Goal: Book appointment/travel/reservation

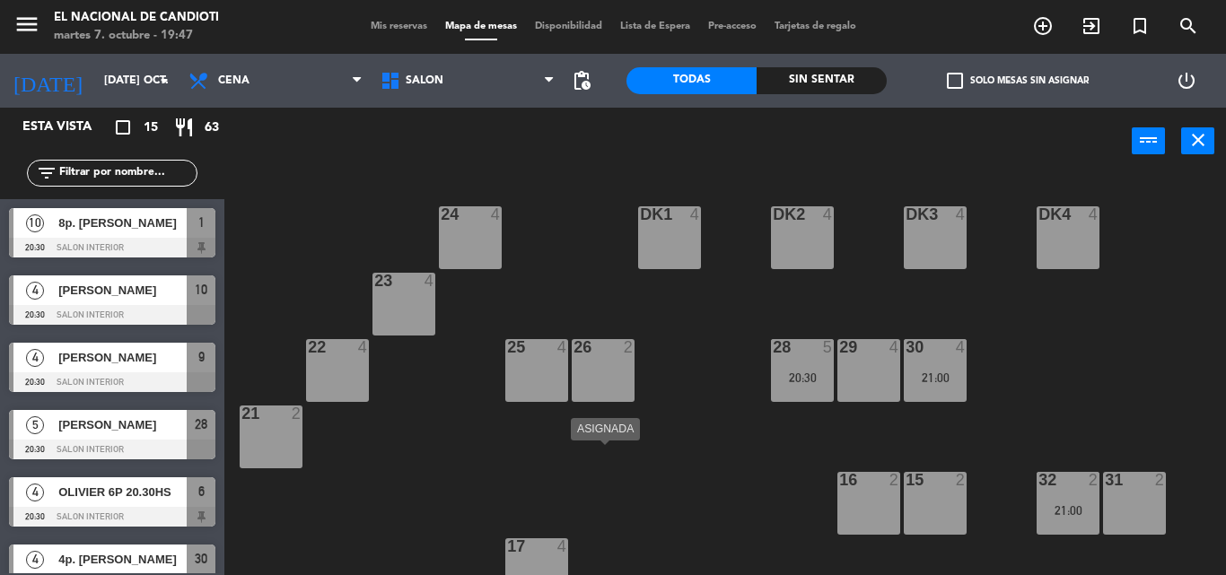
scroll to position [292, 0]
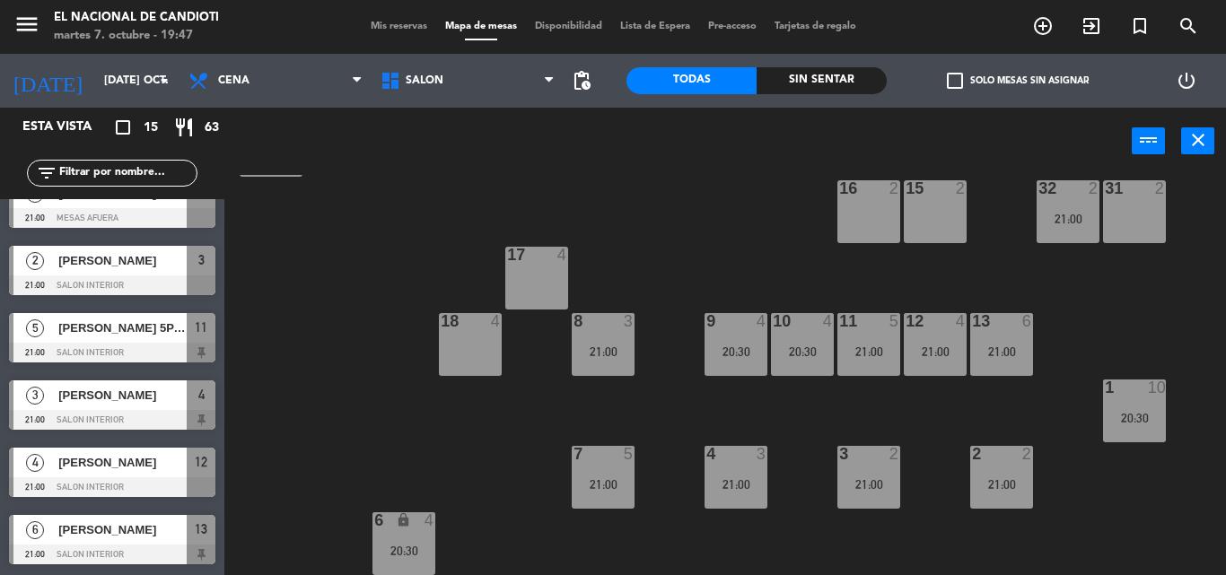
click at [702, 206] on div "24 4 DK1 4 DK2 4 DK3 4 DK4 4 23 4 28 5 20:30 22 4 25 4 26 2 30 4 21:00 29 4 21 …" at bounding box center [731, 375] width 989 height 400
click at [602, 92] on div "[DATE] [DATE] oct. arrow_drop_down Almuerzo Cena Cena Almuerzo Cena SALON SALON…" at bounding box center [300, 81] width 626 height 54
click at [823, 326] on div "4" at bounding box center [828, 321] width 11 height 16
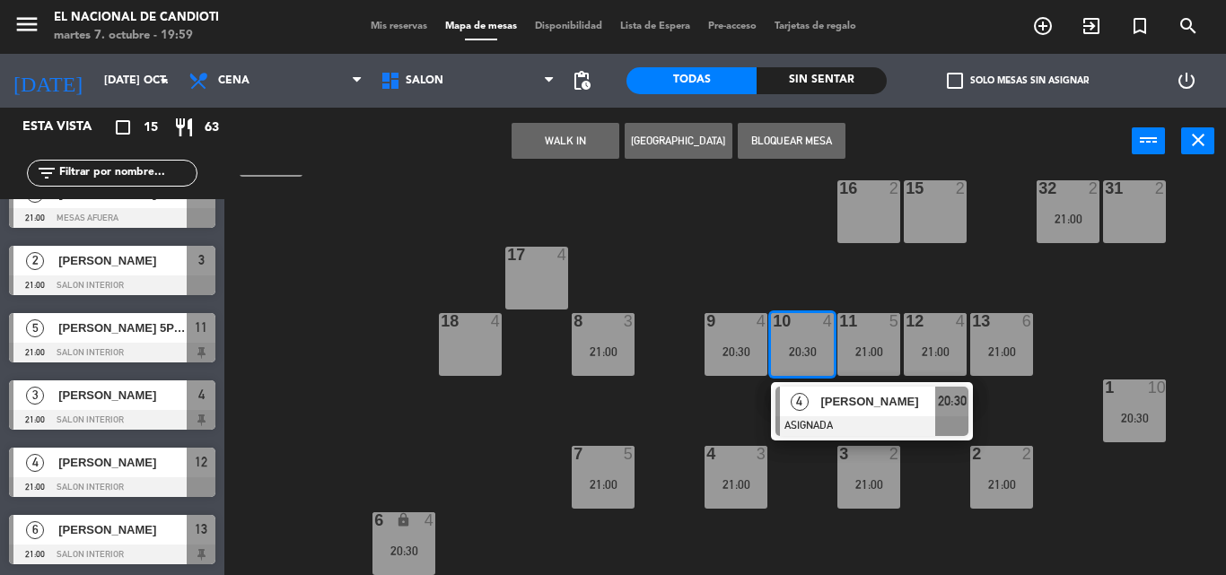
click at [693, 223] on div "24 4 DK1 4 DK2 4 DK3 4 DK4 4 23 4 28 5 20:30 22 4 25 4 26 2 30 4 21:00 29 4 21 …" at bounding box center [731, 375] width 989 height 400
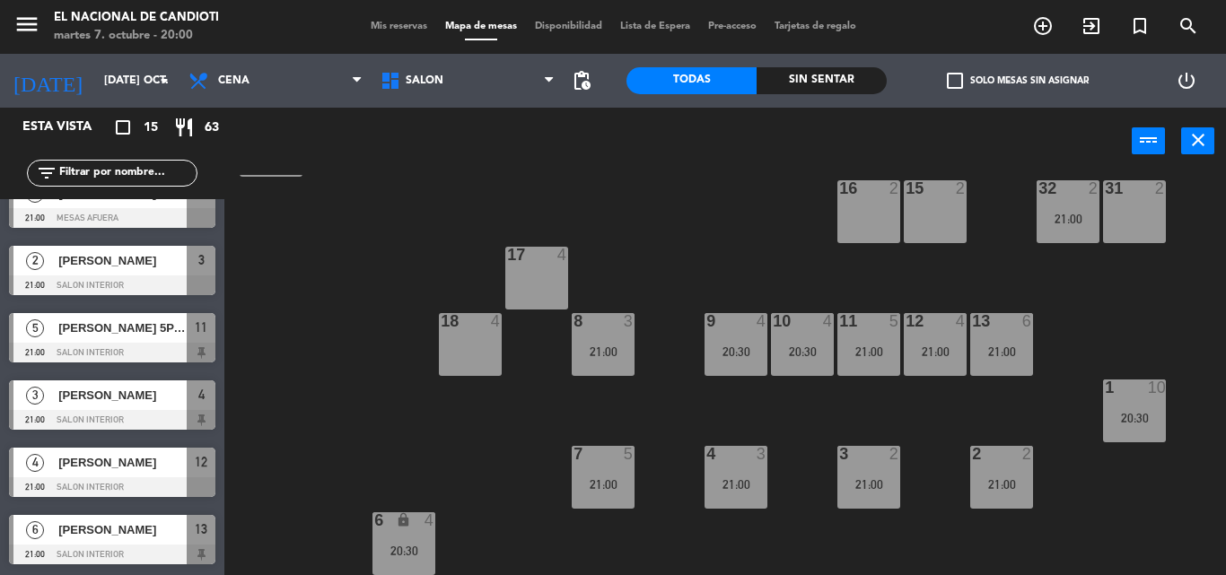
click at [438, 451] on div "24 4 DK1 4 DK2 4 DK3 4 DK4 4 23 4 28 5 20:30 22 4 25 4 26 2 30 4 21:00 29 4 21 …" at bounding box center [731, 375] width 989 height 400
click at [744, 481] on div "21:00" at bounding box center [736, 484] width 63 height 13
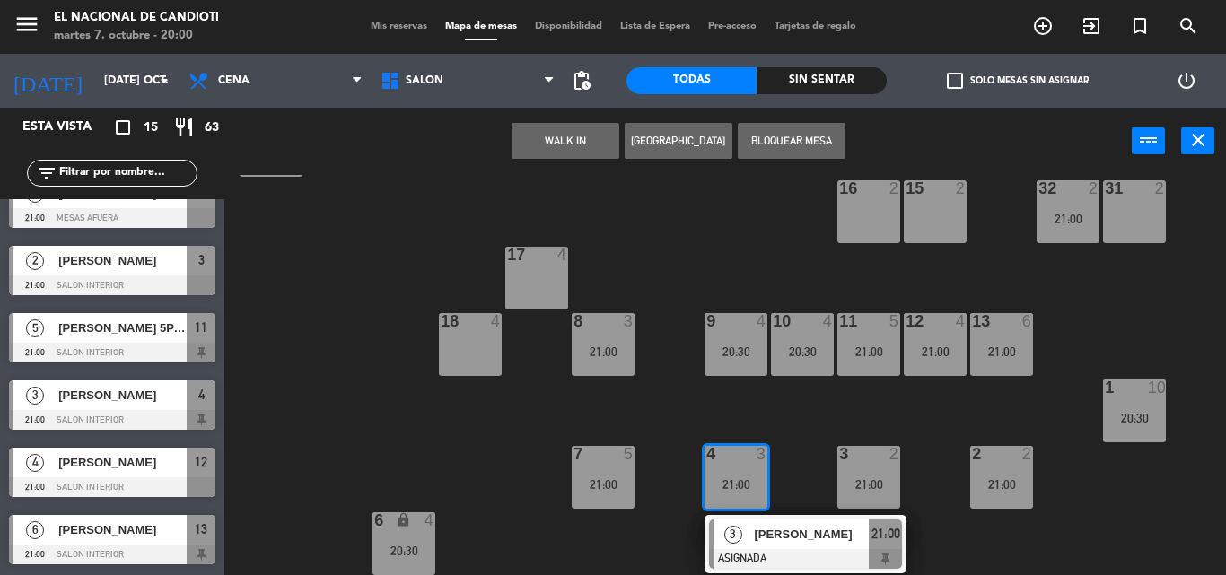
click at [741, 480] on div "21:00" at bounding box center [736, 484] width 63 height 13
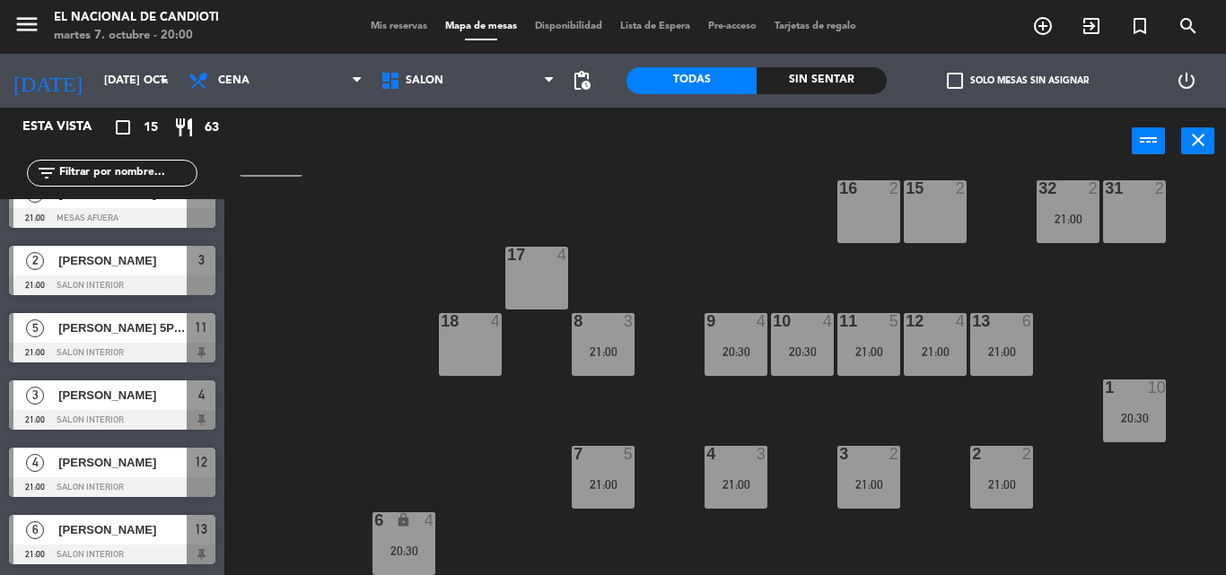
click at [876, 467] on div "3 2 21:00" at bounding box center [868, 477] width 63 height 63
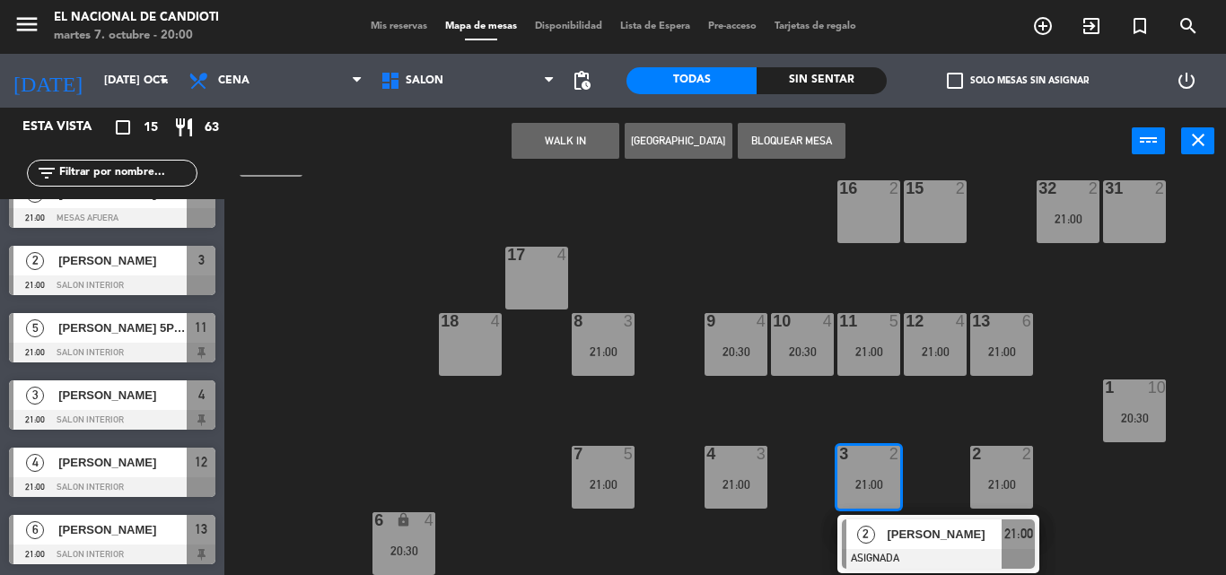
click at [870, 468] on div "3 2 21:00" at bounding box center [868, 477] width 63 height 63
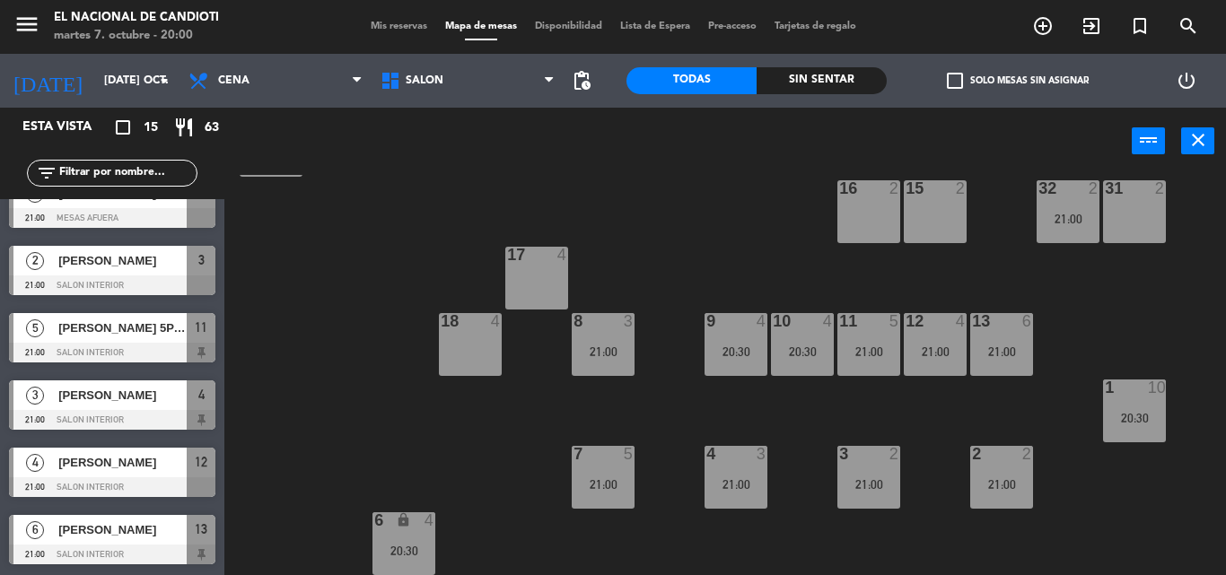
click at [921, 334] on div "12 4 21:00" at bounding box center [935, 344] width 63 height 63
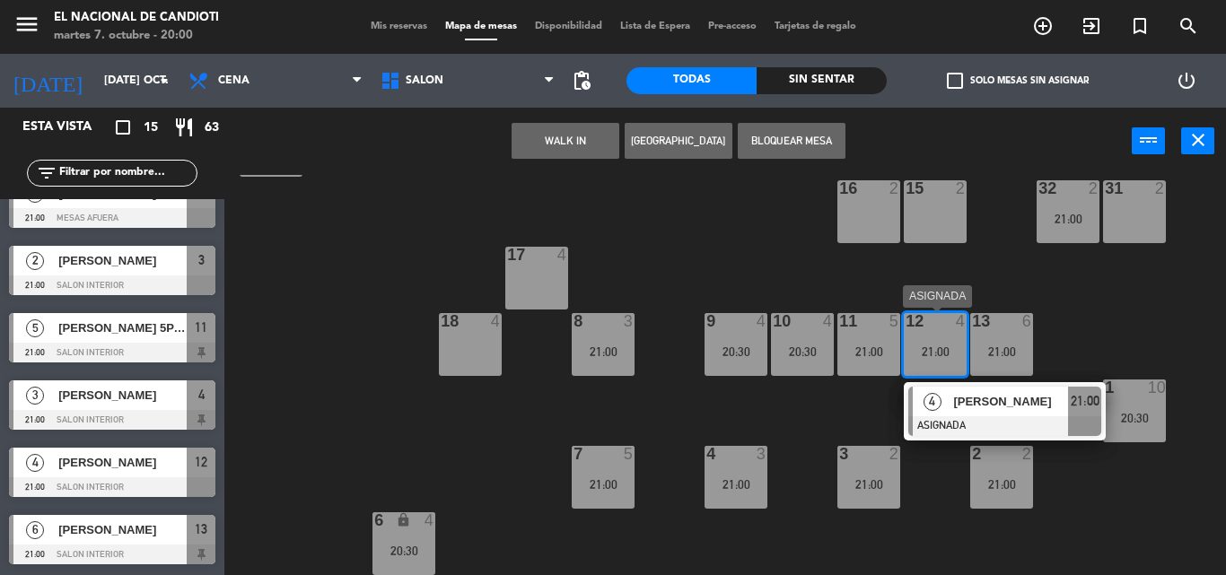
click at [921, 334] on div "12 4 21:00" at bounding box center [935, 344] width 63 height 63
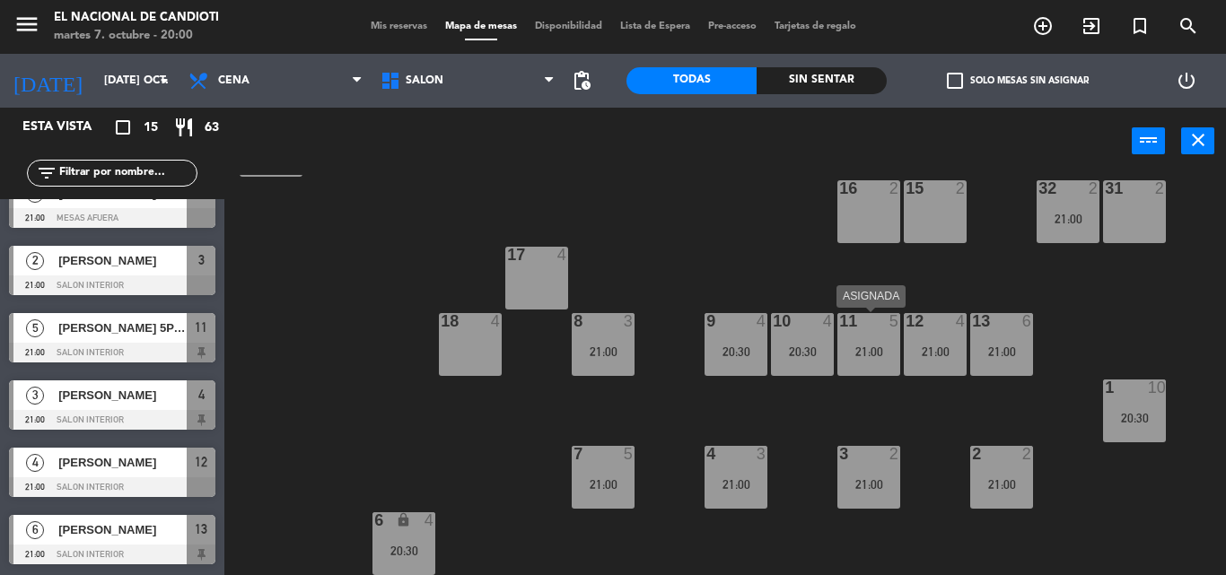
click at [879, 355] on div "21:00" at bounding box center [868, 352] width 63 height 13
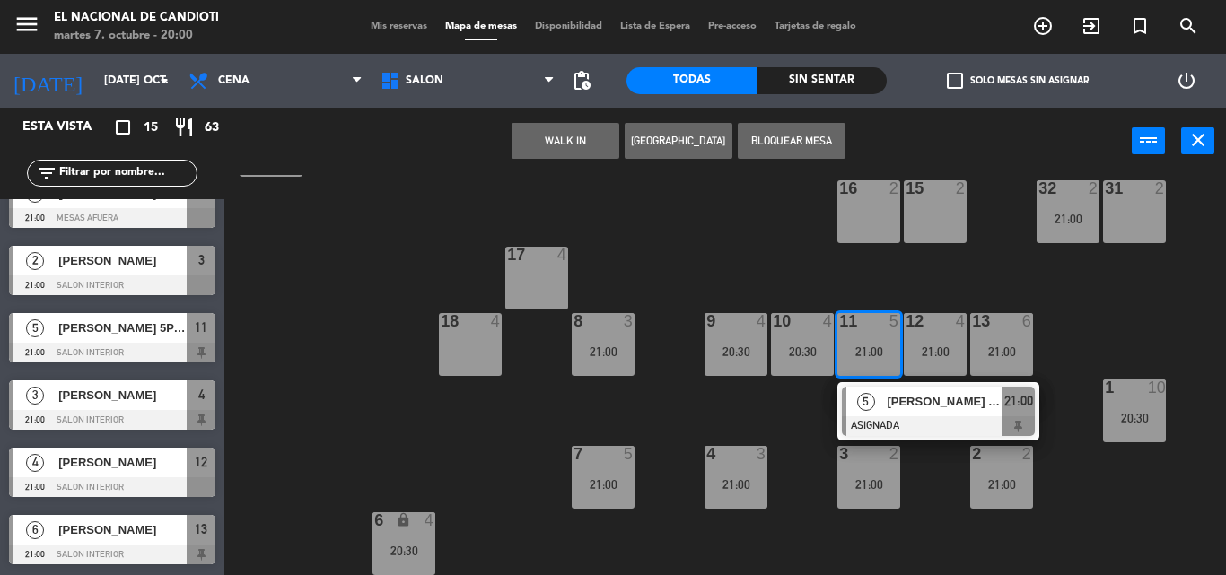
click at [878, 355] on div "21:00" at bounding box center [868, 352] width 63 height 13
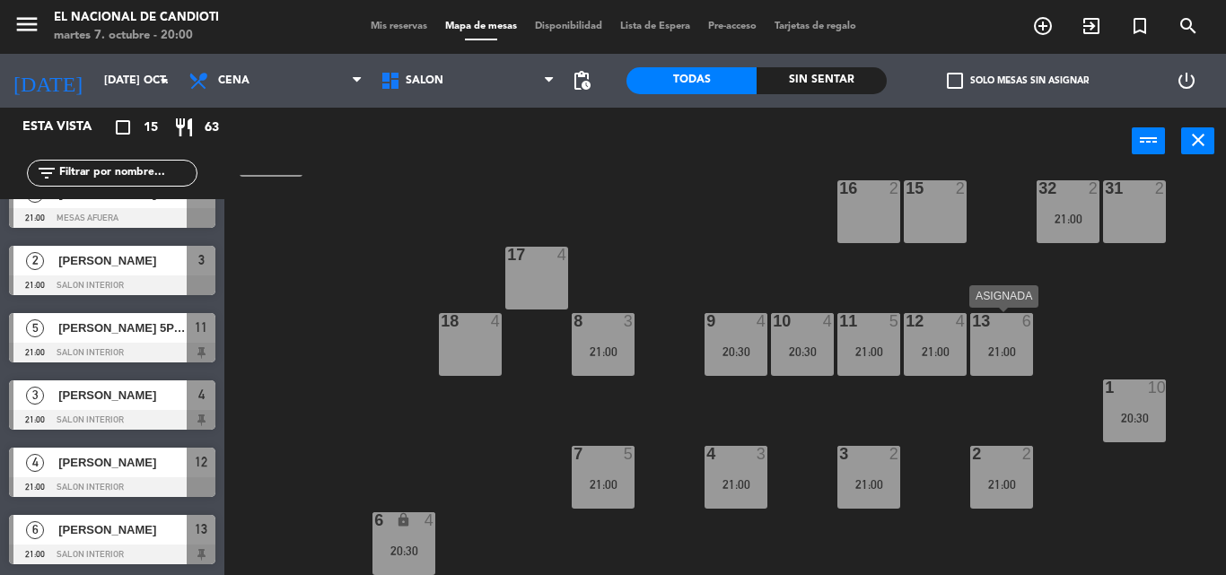
click at [986, 343] on div "13 6 21:00" at bounding box center [1001, 344] width 63 height 63
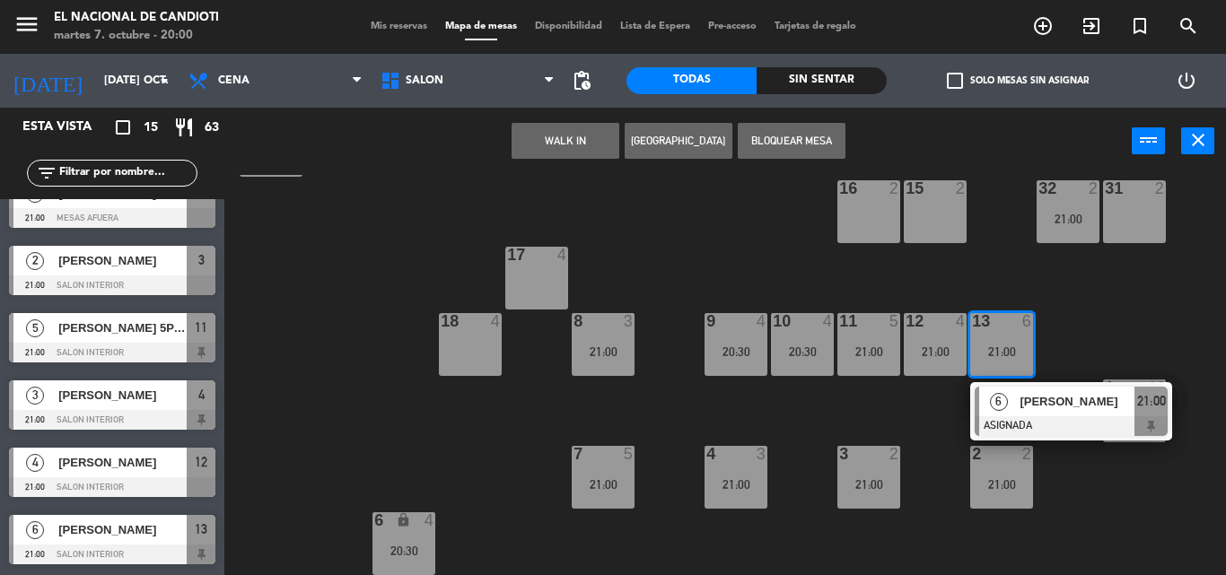
click at [985, 343] on div "13 6 21:00" at bounding box center [1001, 344] width 63 height 63
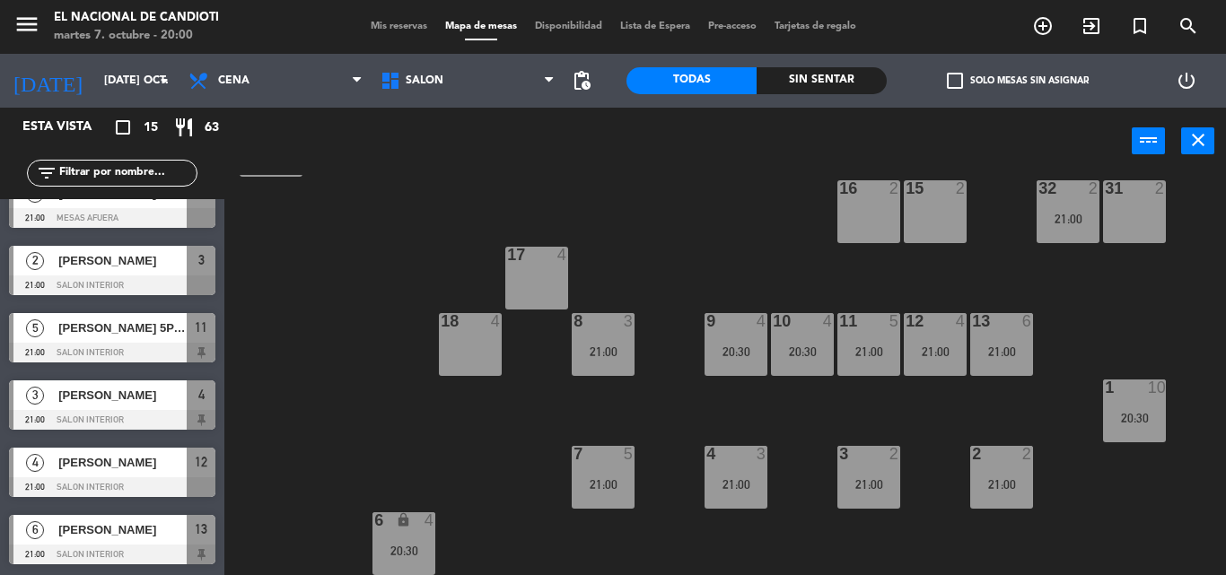
click at [982, 342] on div "13 6 21:00" at bounding box center [1001, 344] width 63 height 63
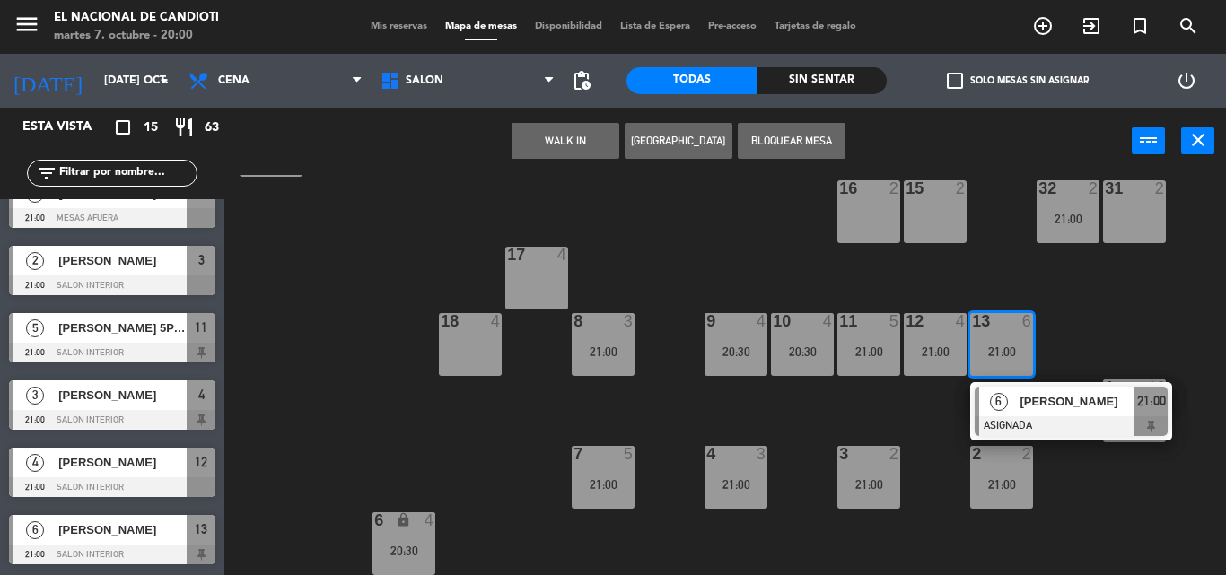
click at [999, 327] on div at bounding box center [1001, 321] width 30 height 16
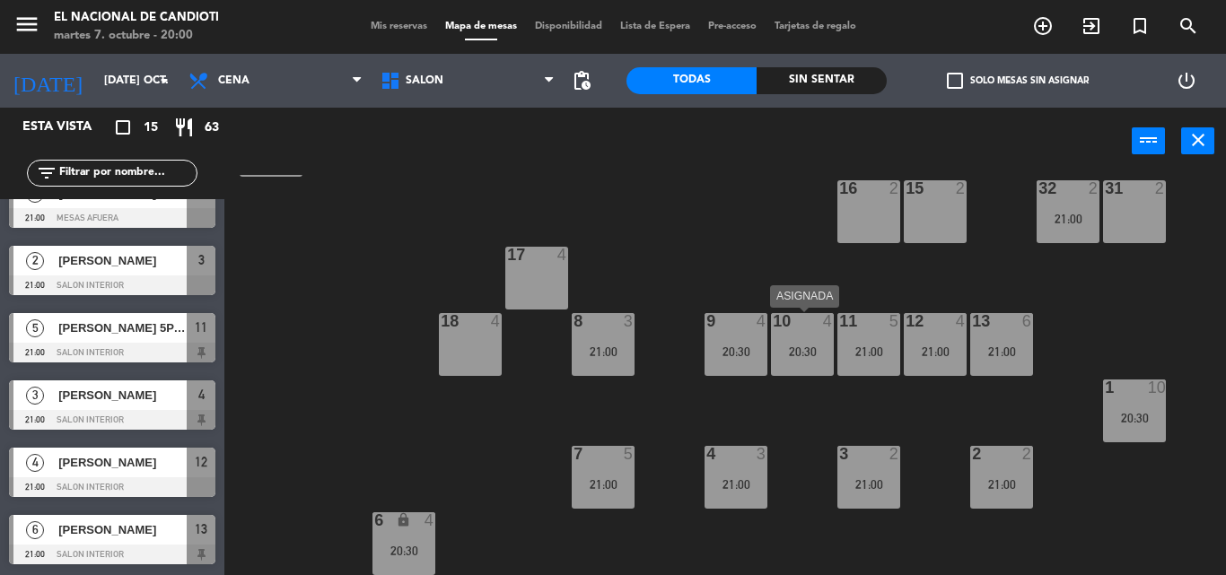
click at [781, 342] on div "10 4 20:30" at bounding box center [802, 344] width 63 height 63
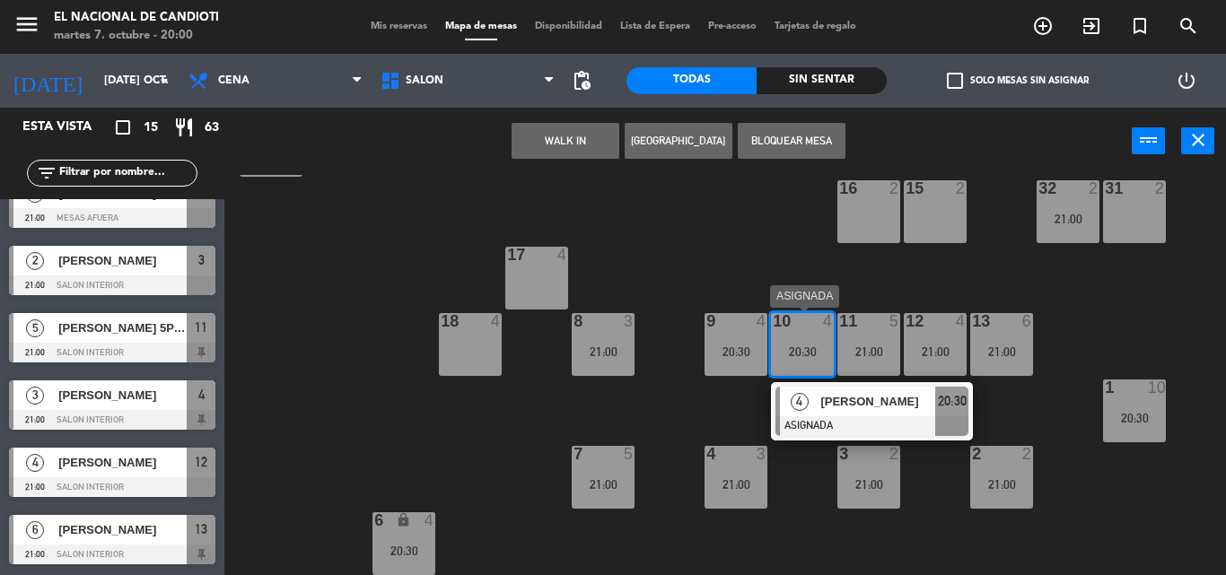
click at [799, 324] on div at bounding box center [802, 321] width 30 height 16
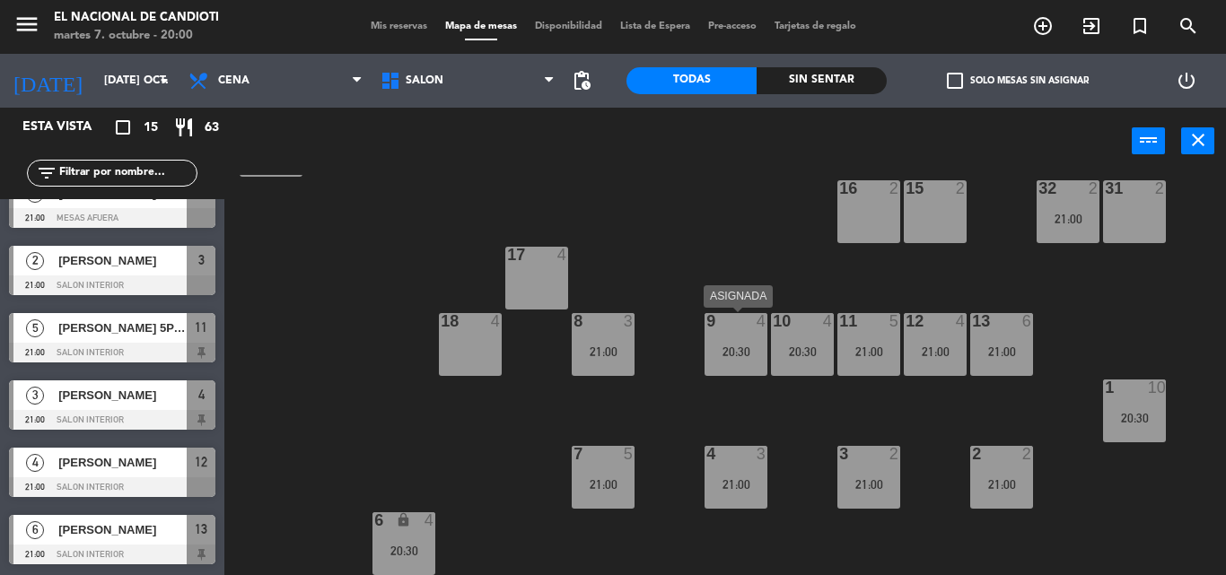
click at [739, 337] on div "9 4 20:30" at bounding box center [736, 344] width 63 height 63
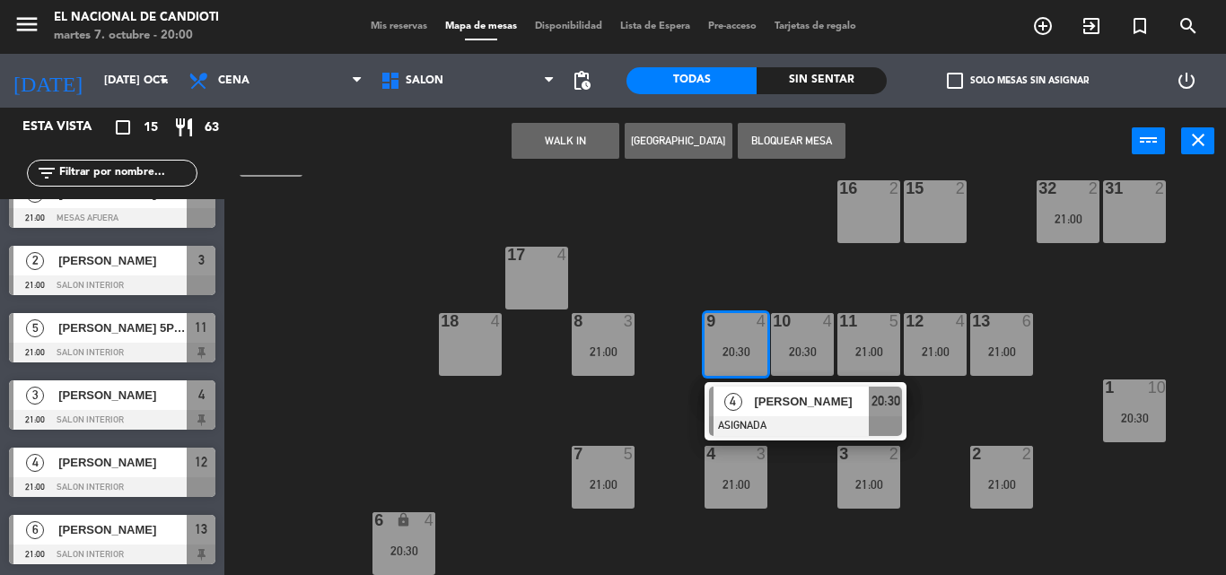
click at [739, 337] on div "9 4 20:30" at bounding box center [736, 344] width 63 height 63
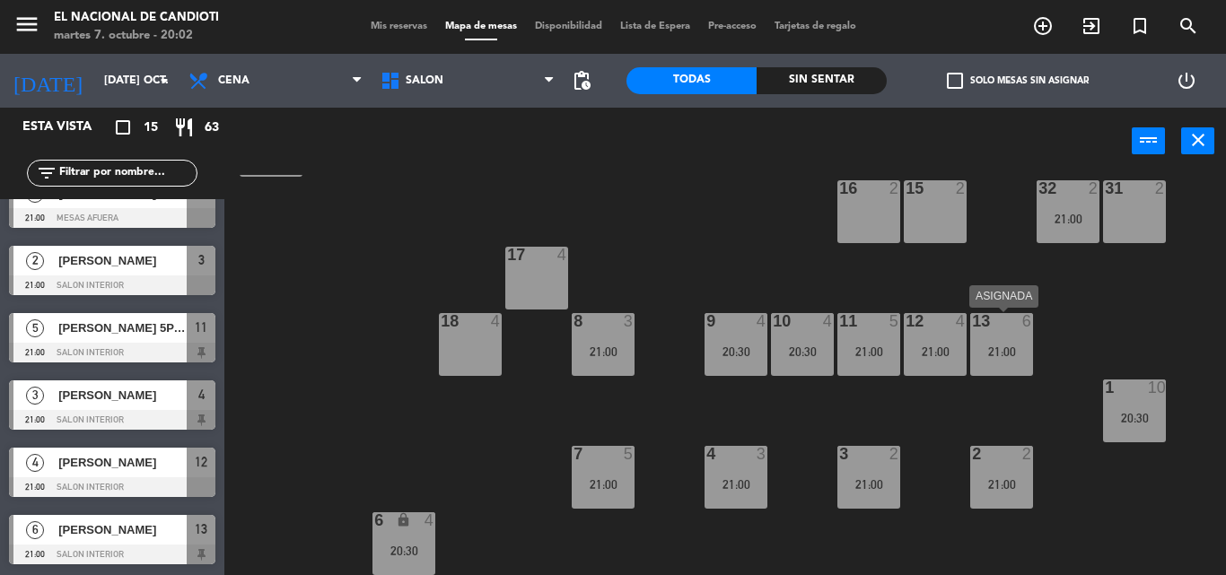
click at [993, 335] on div "13 6 21:00" at bounding box center [1001, 344] width 63 height 63
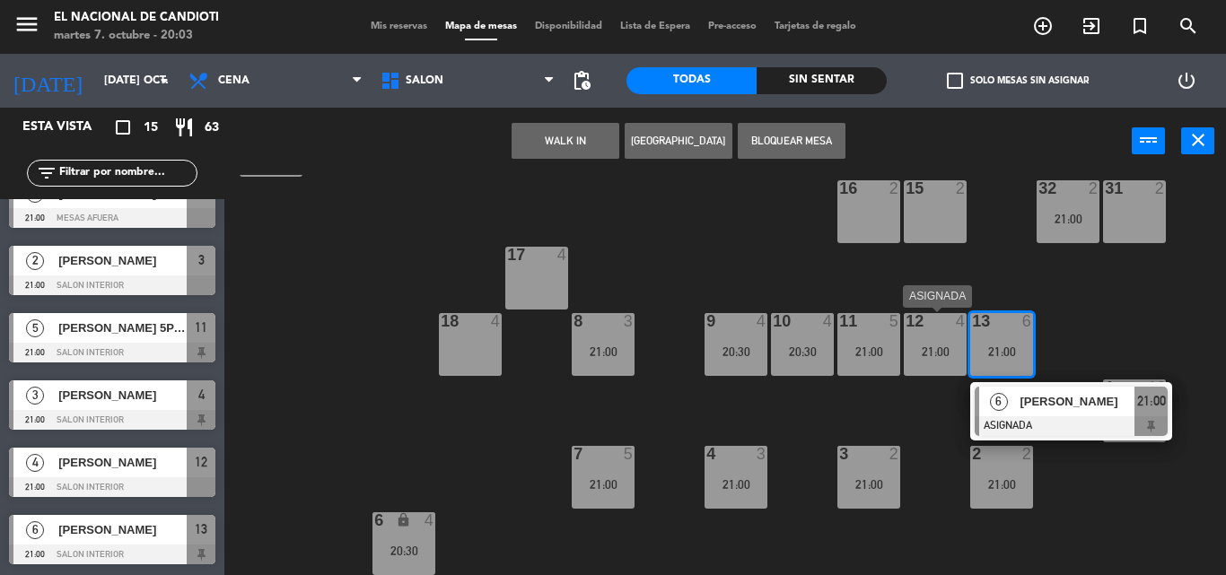
click at [932, 341] on div "12 4 21:00" at bounding box center [935, 344] width 63 height 63
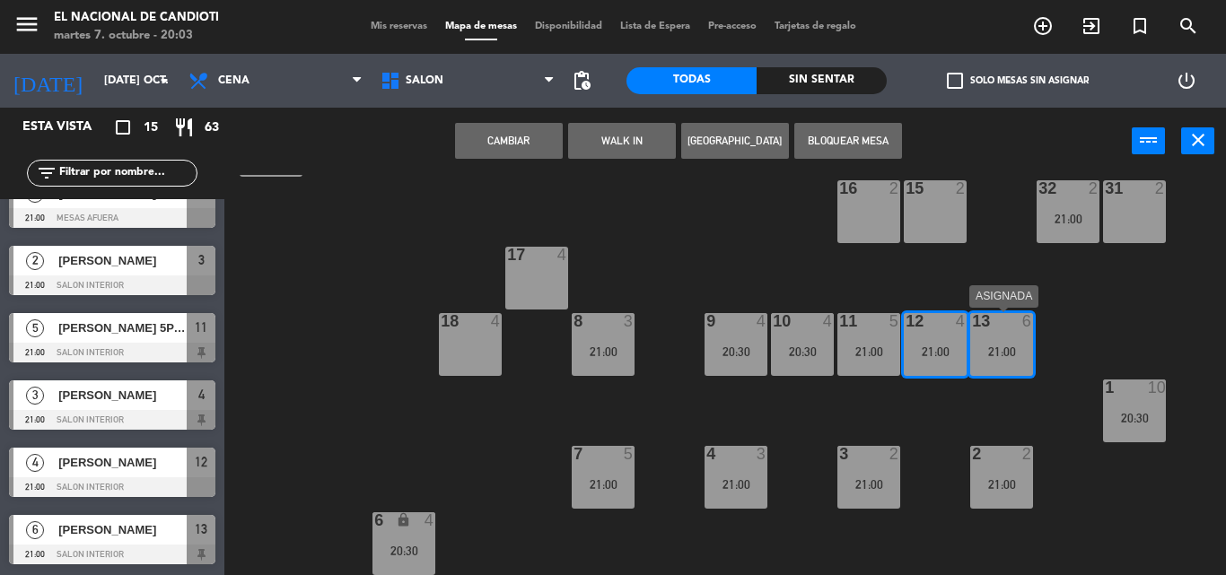
click at [1004, 339] on div "13 6 21:00" at bounding box center [1001, 344] width 63 height 63
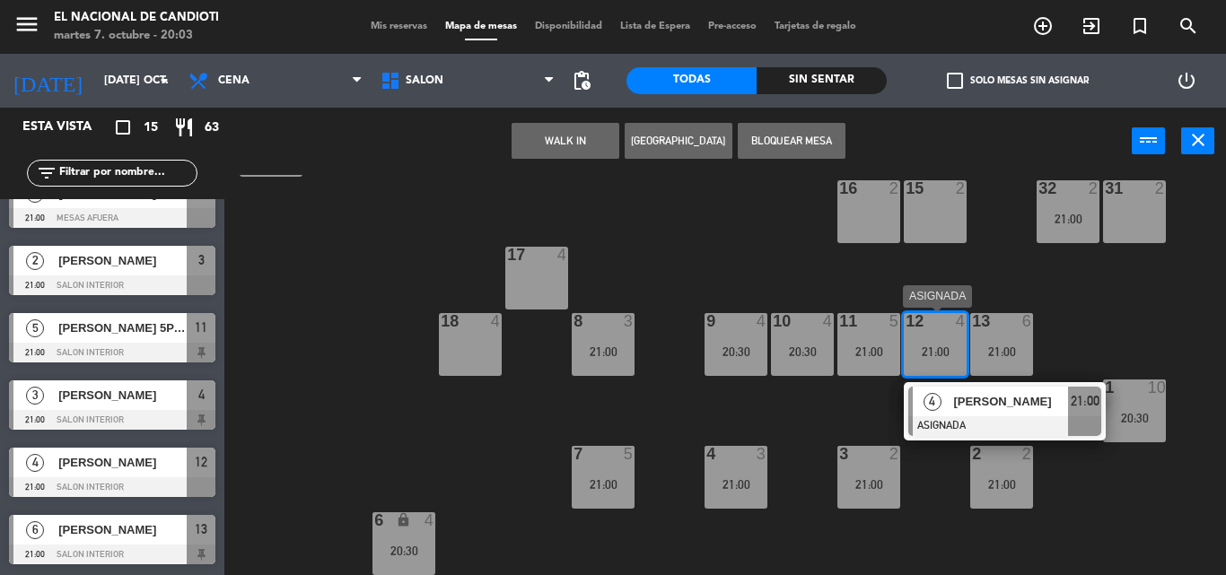
click at [942, 346] on div "21:00" at bounding box center [935, 352] width 63 height 13
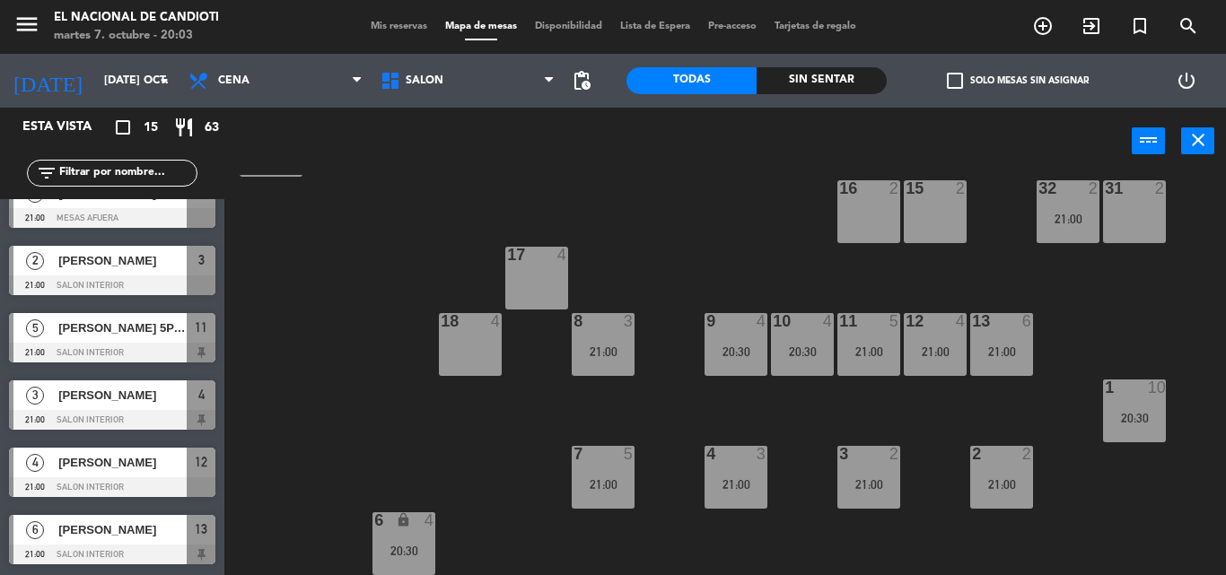
click at [942, 346] on div "21:00" at bounding box center [935, 352] width 63 height 13
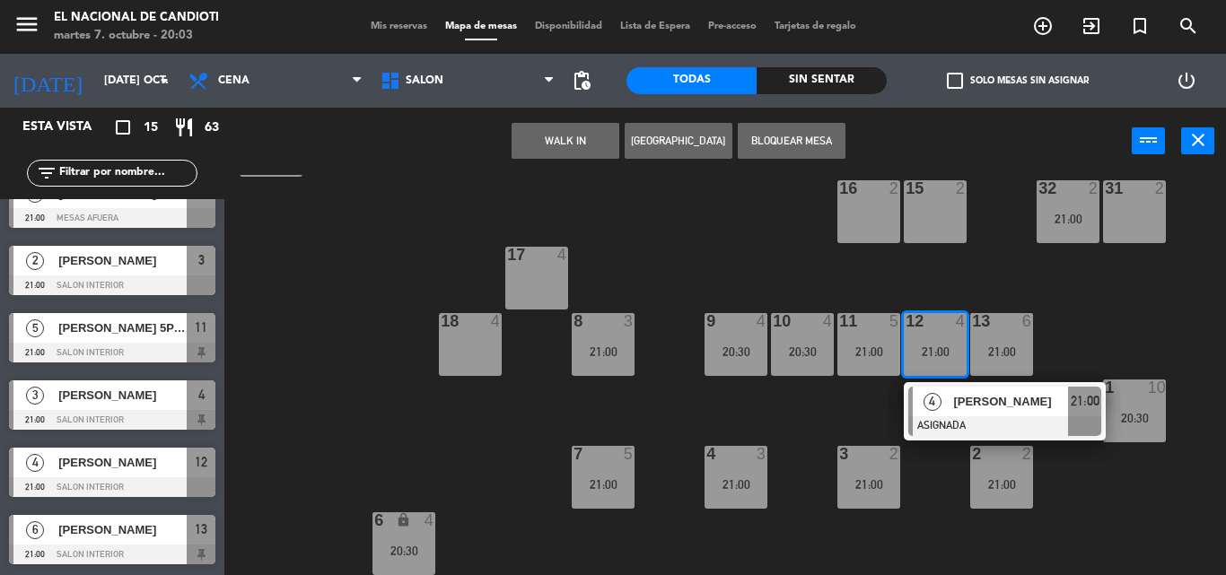
click at [1009, 347] on div "21:00" at bounding box center [1001, 352] width 63 height 13
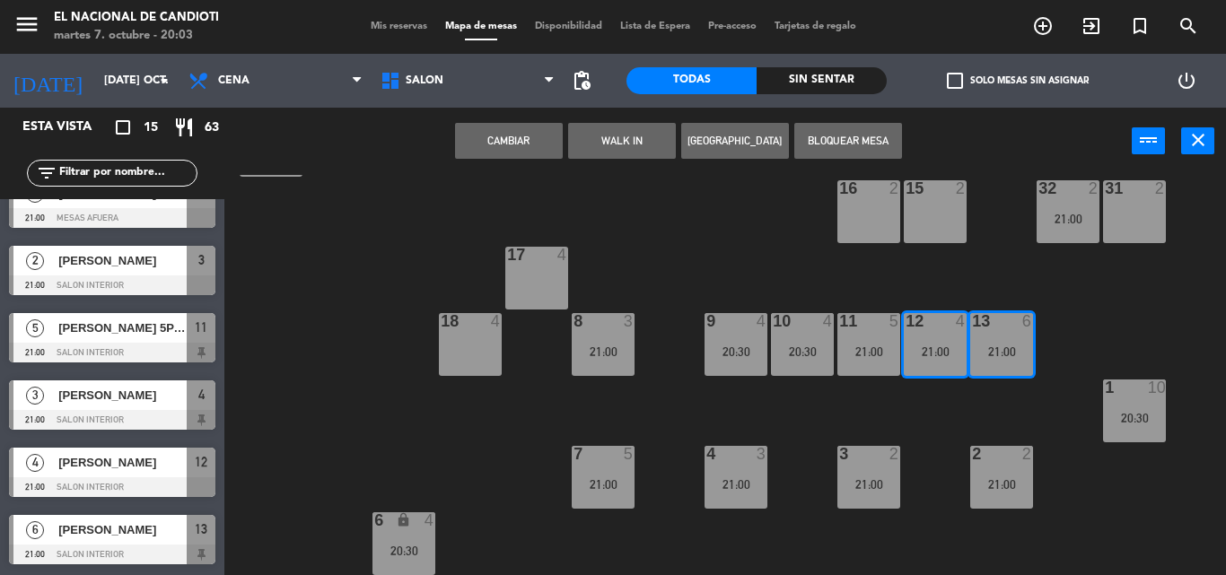
click at [912, 345] on div "21:00" at bounding box center [935, 351] width 63 height 13
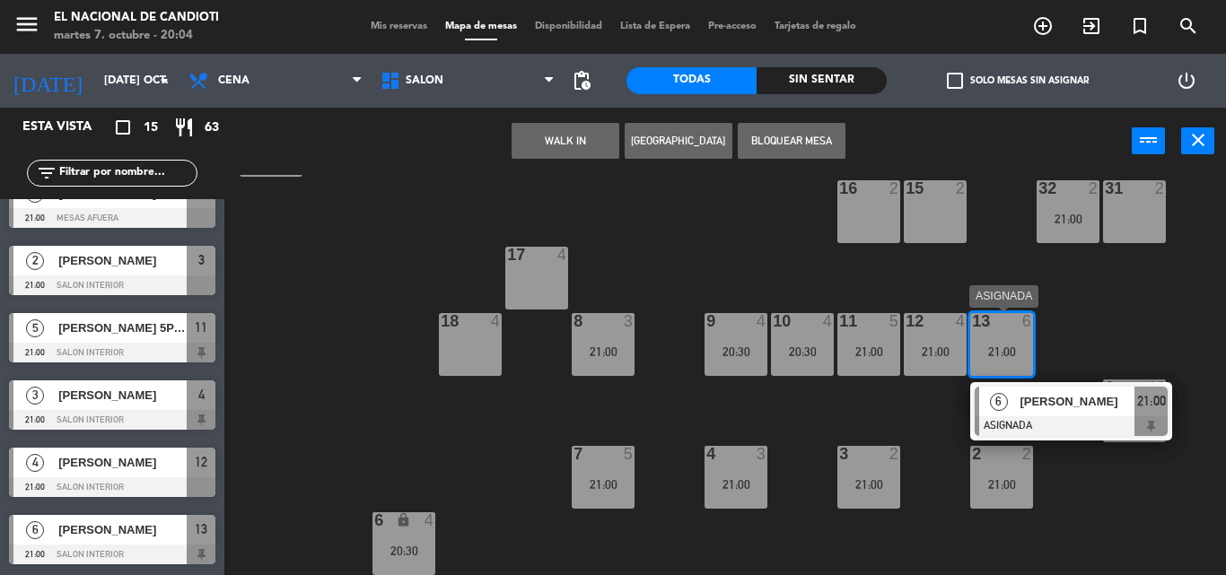
click at [987, 346] on div "21:00" at bounding box center [1001, 352] width 63 height 13
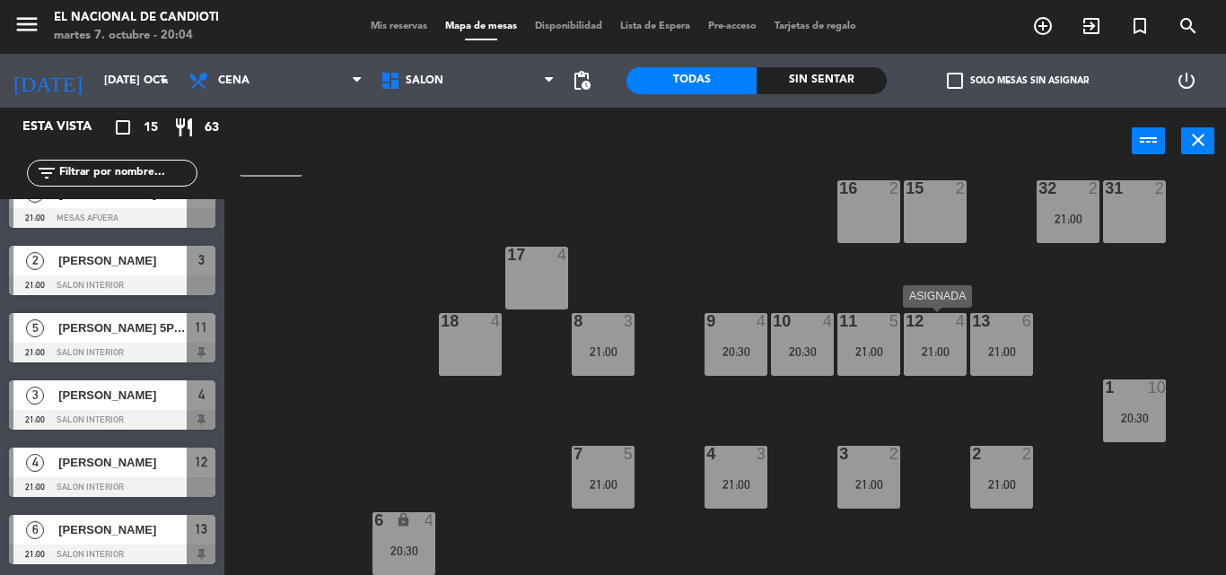
click at [932, 354] on div "21:00" at bounding box center [935, 352] width 63 height 13
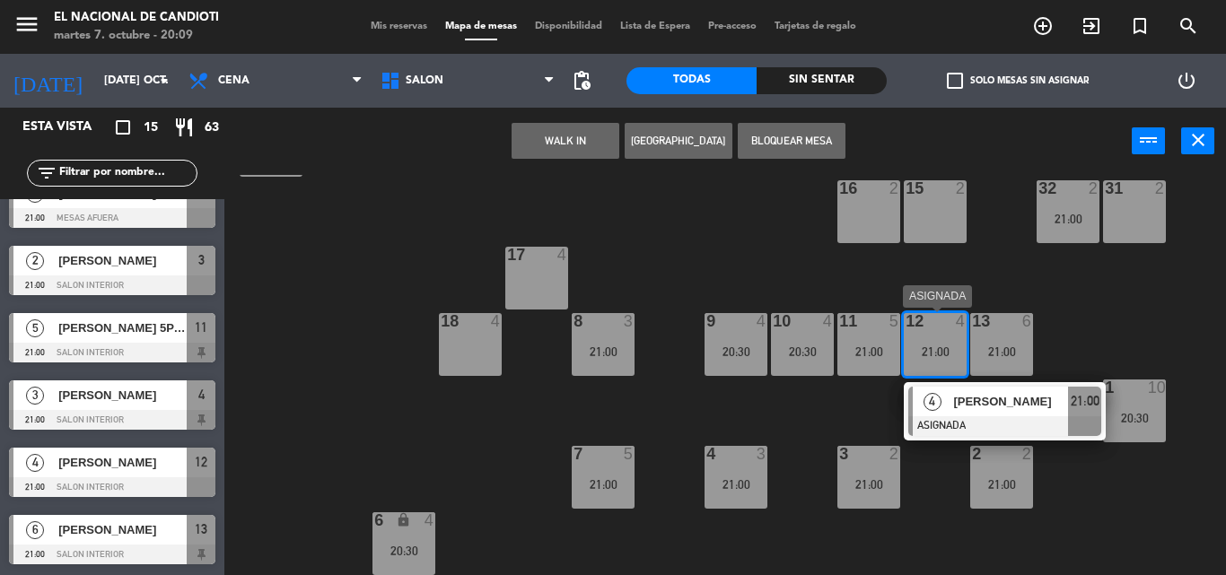
click at [935, 356] on div "21:00" at bounding box center [935, 352] width 63 height 13
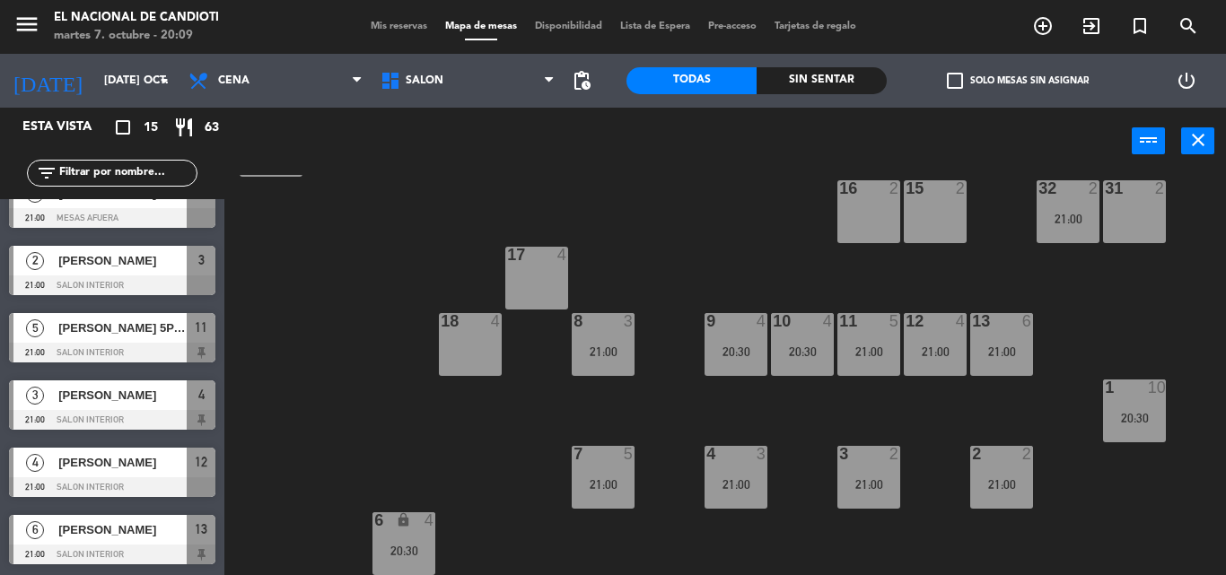
drag, startPoint x: 941, startPoint y: 460, endPoint x: 951, endPoint y: 451, distance: 14.0
click at [944, 458] on div "24 4 DK1 4 DK2 4 DK3 4 DK4 4 23 4 28 5 20:30 22 4 25 4 26 2 30 4 21:00 29 4 21 …" at bounding box center [731, 375] width 989 height 400
drag, startPoint x: 950, startPoint y: 427, endPoint x: 1001, endPoint y: 436, distance: 51.1
click at [953, 428] on div "24 4 DK1 4 DK2 4 DK3 4 DK4 4 23 4 28 5 20:30 22 4 25 4 26 2 30 4 21:00 29 4 21 …" at bounding box center [731, 375] width 989 height 400
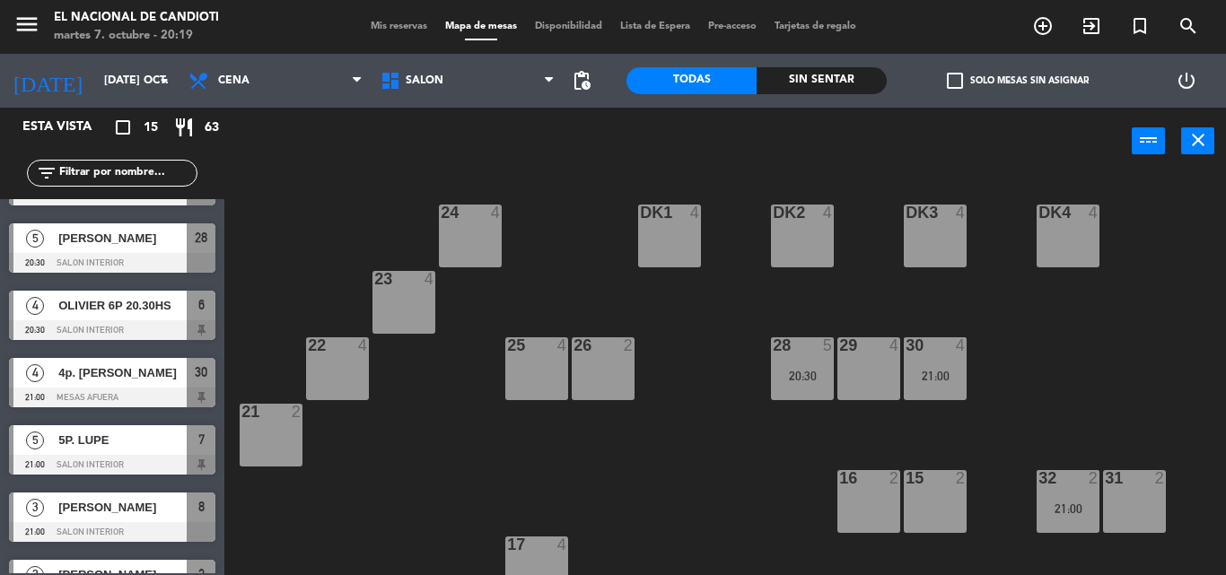
scroll to position [0, 0]
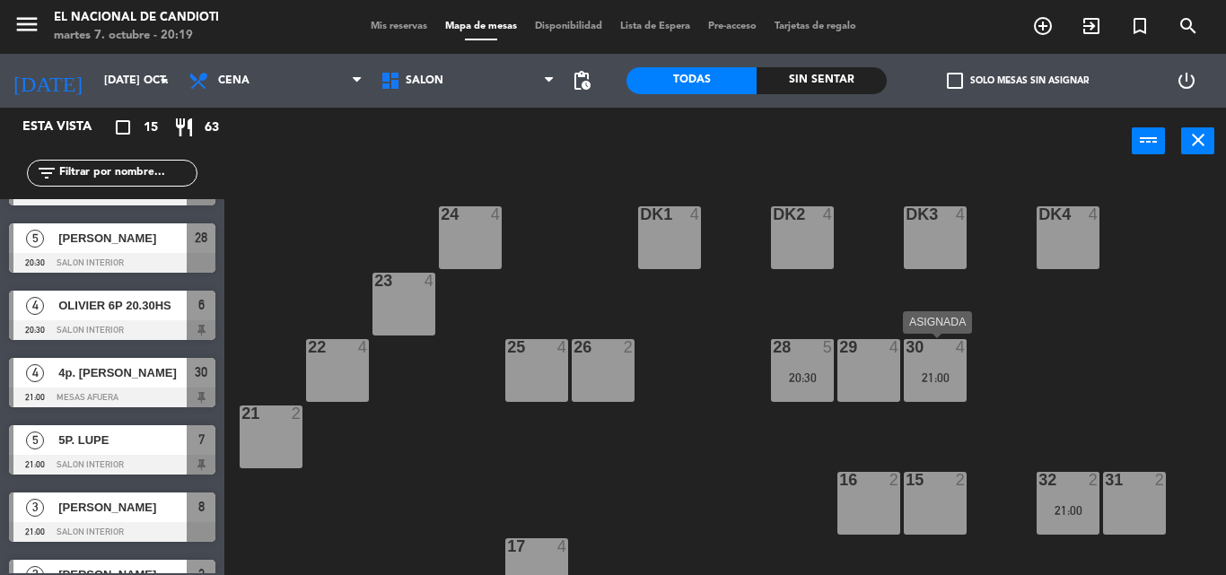
click at [938, 381] on div "21:00" at bounding box center [935, 378] width 63 height 13
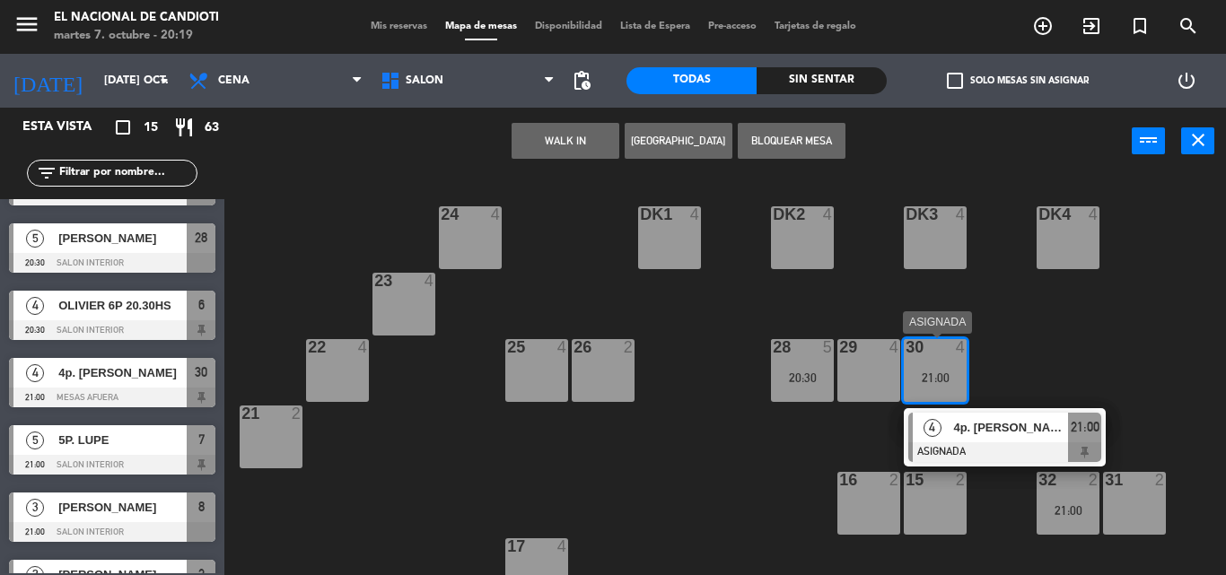
click at [934, 354] on div at bounding box center [935, 347] width 30 height 16
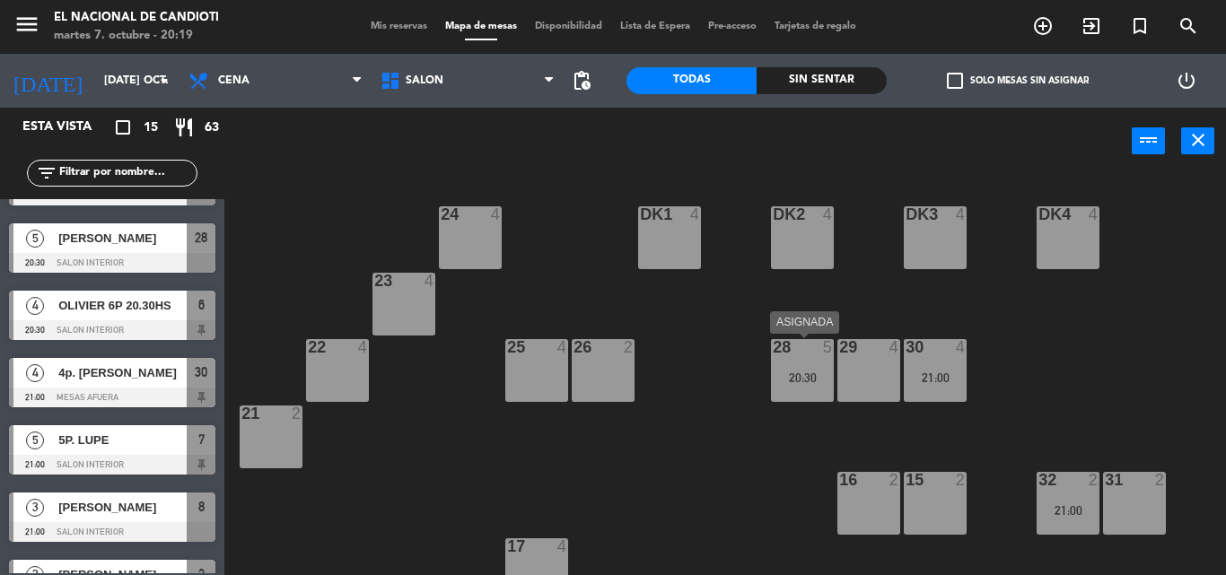
click at [796, 380] on div "20:30" at bounding box center [802, 378] width 63 height 13
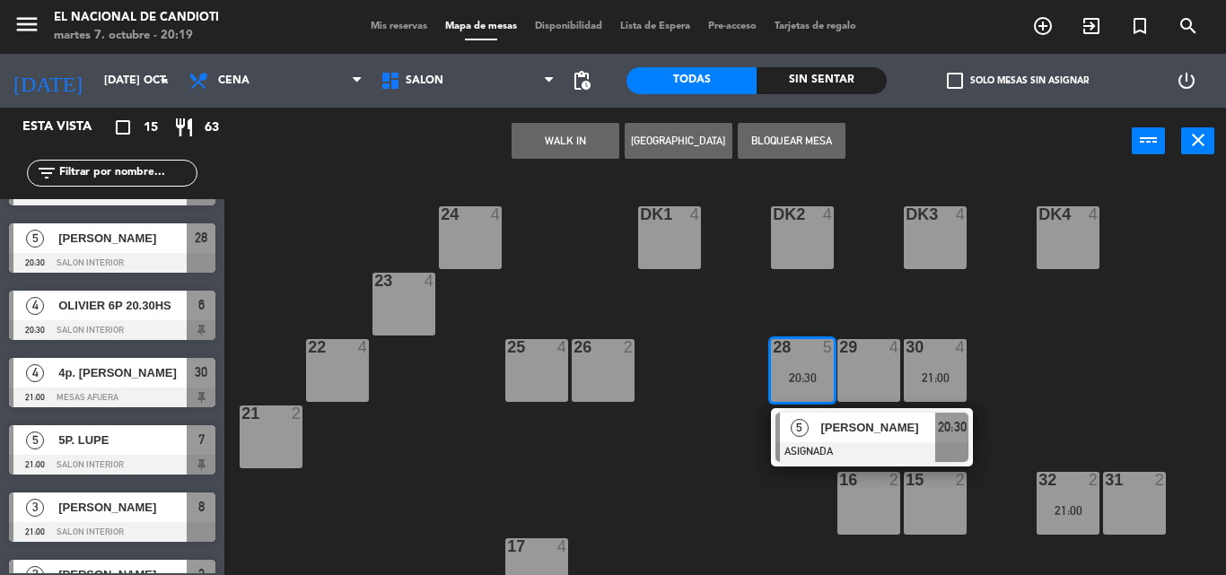
click at [796, 380] on div "20:30" at bounding box center [802, 378] width 63 height 13
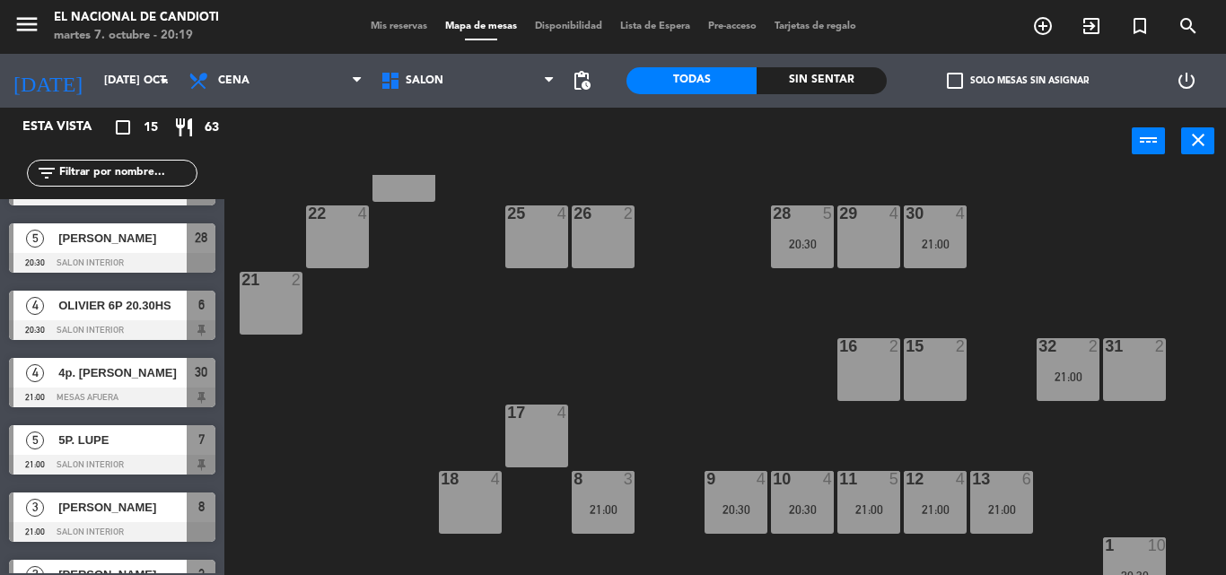
scroll to position [179, 0]
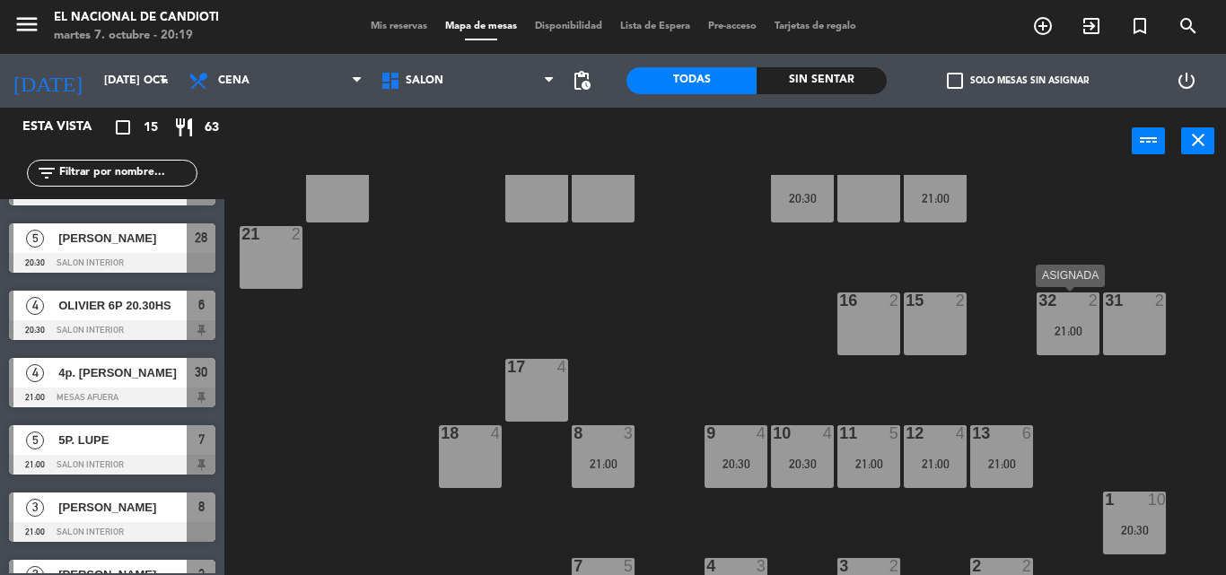
click at [1061, 325] on div "21:00" at bounding box center [1068, 331] width 63 height 13
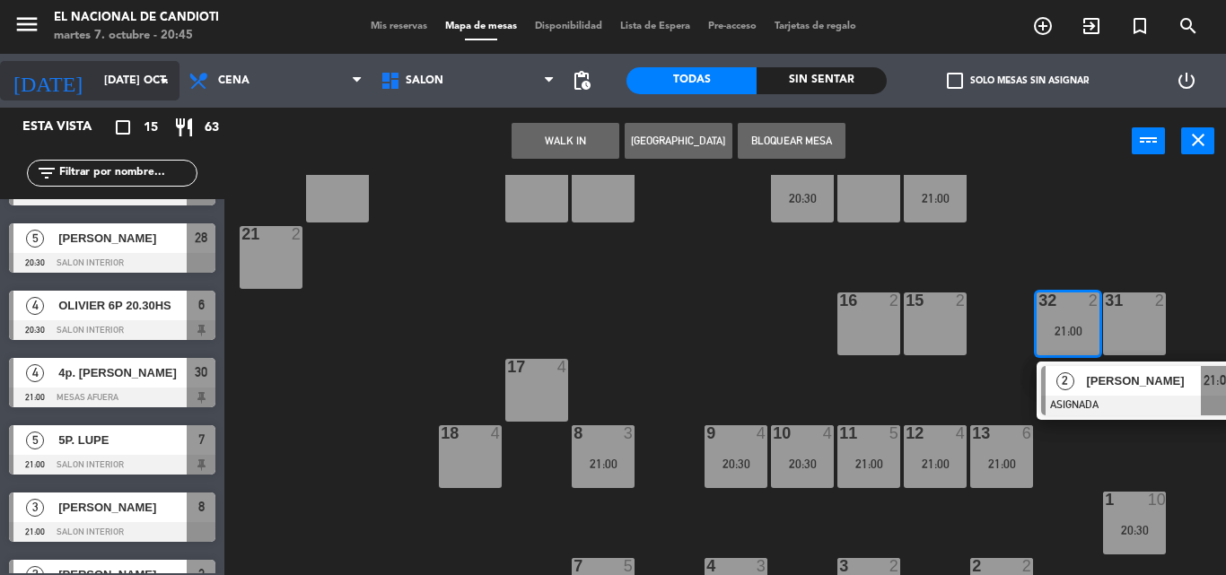
click at [169, 78] on icon "arrow_drop_down" at bounding box center [164, 81] width 22 height 22
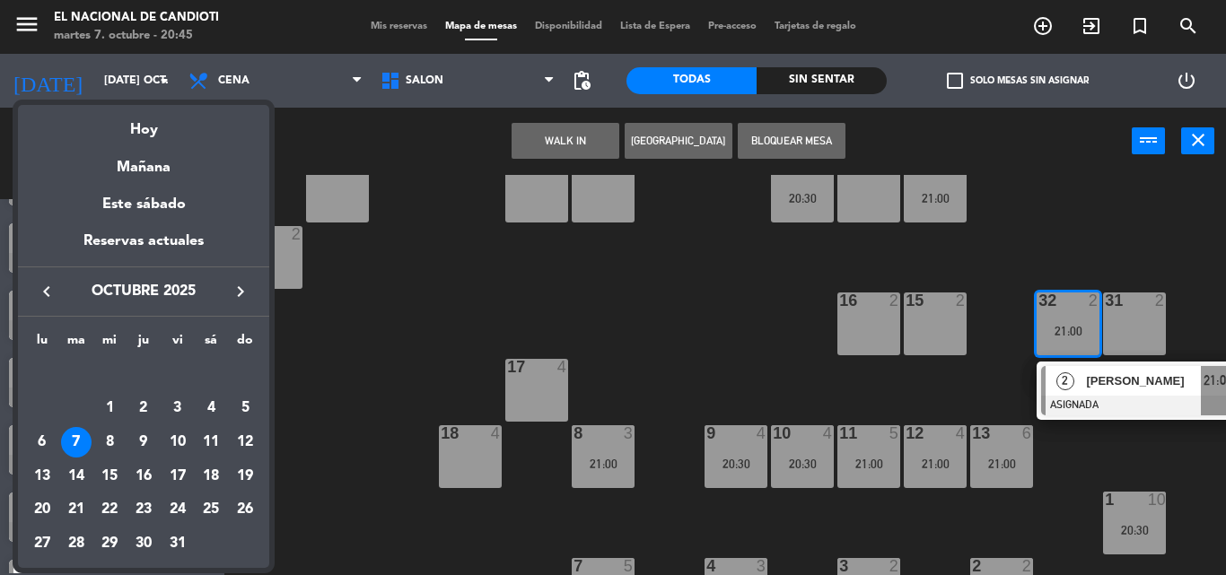
click at [146, 438] on div "9" at bounding box center [143, 442] width 31 height 31
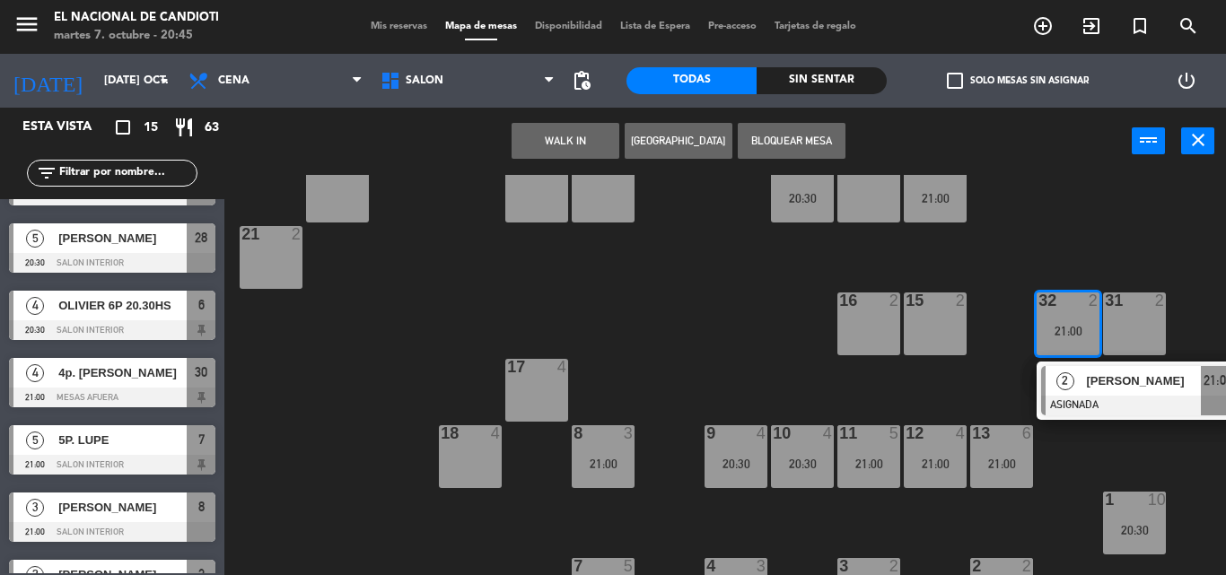
type input "[DEMOGRAPHIC_DATA] [DATE]"
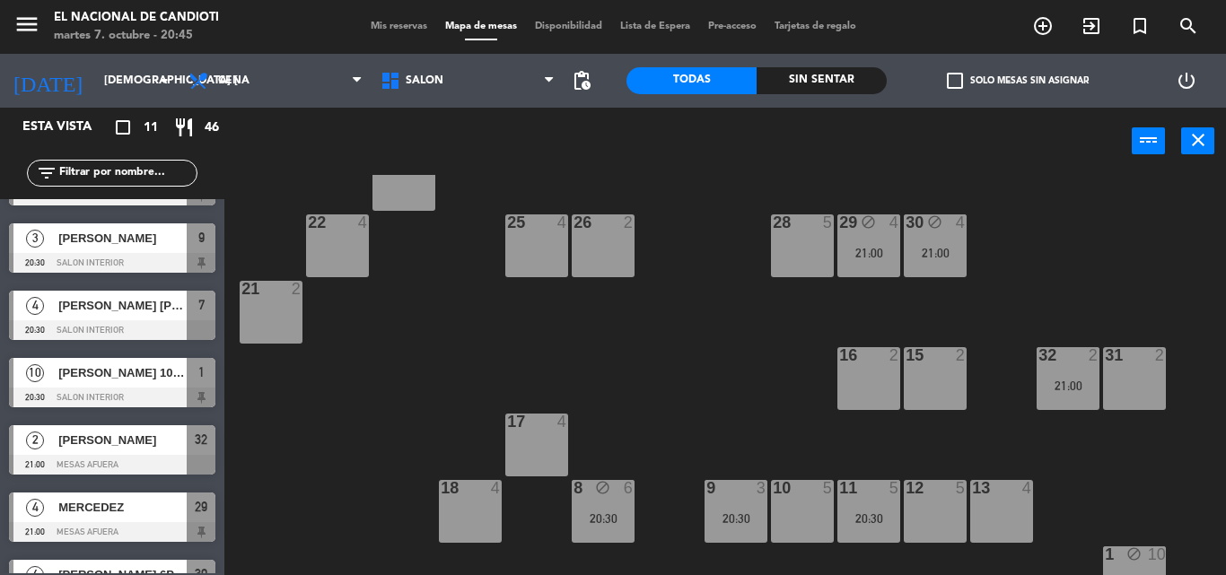
scroll to position [292, 0]
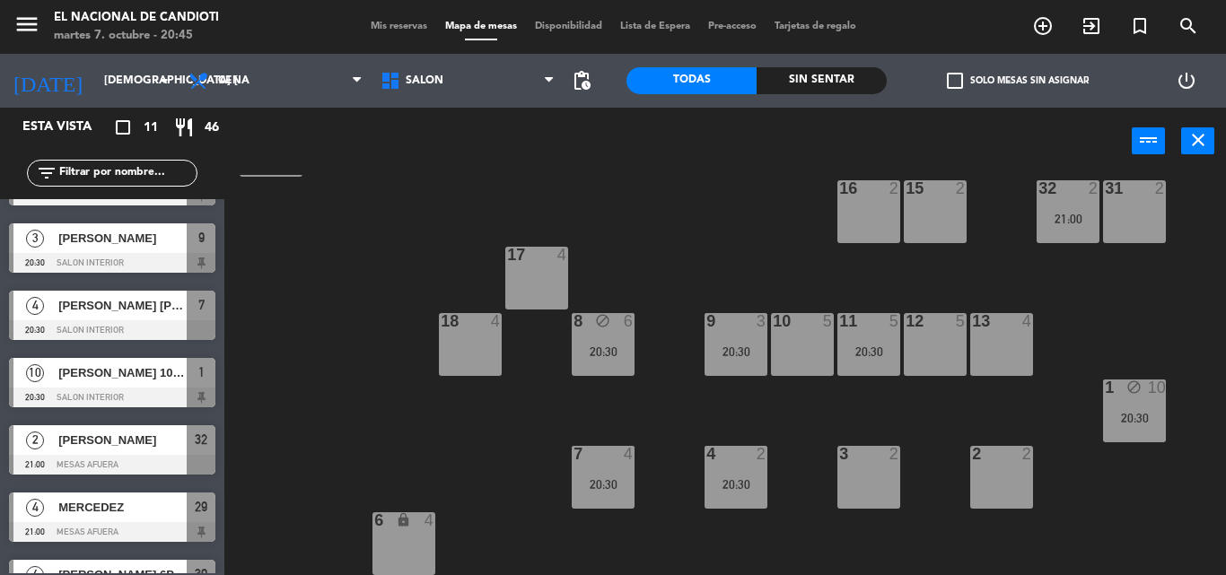
click at [400, 539] on div "6 lock 4" at bounding box center [403, 543] width 63 height 63
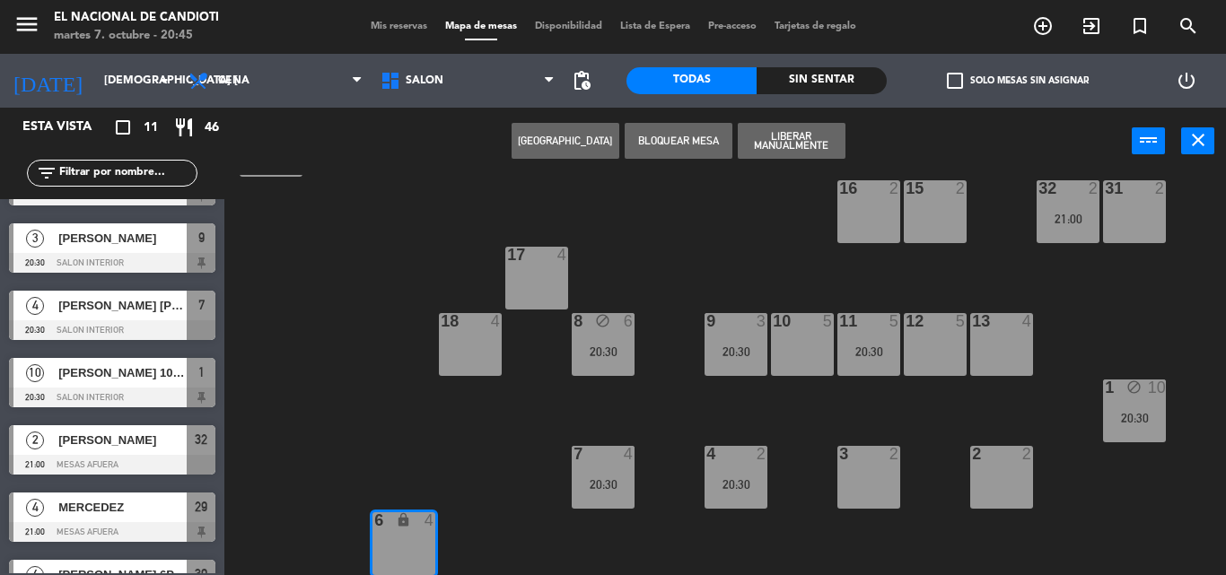
click at [544, 130] on button "[GEOGRAPHIC_DATA]" at bounding box center [566, 141] width 108 height 36
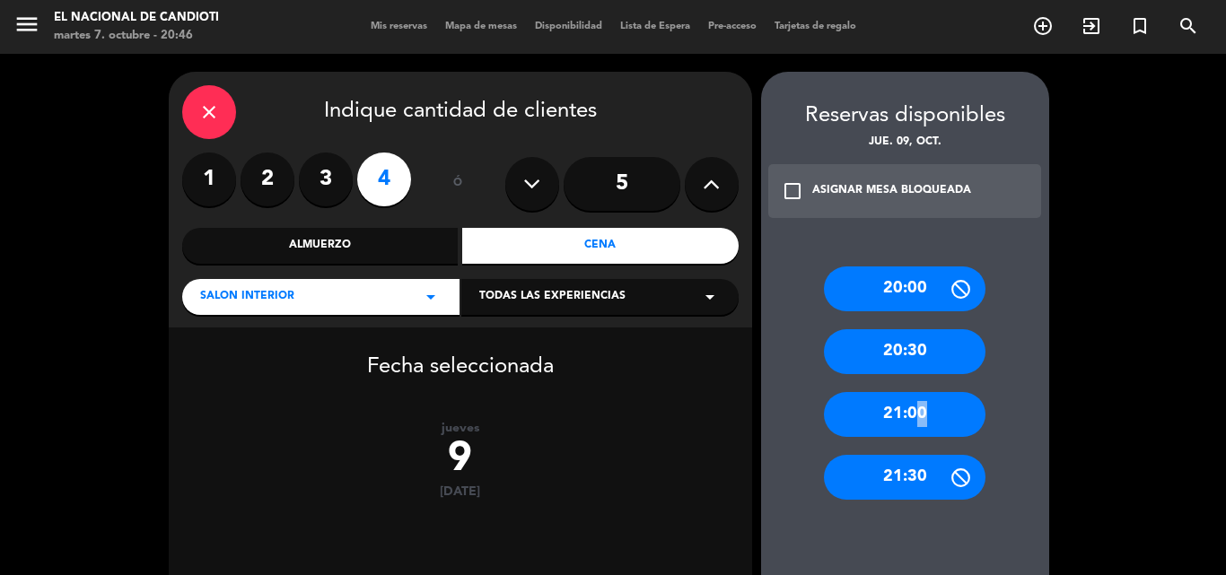
click at [912, 409] on div "21:00" at bounding box center [905, 414] width 162 height 45
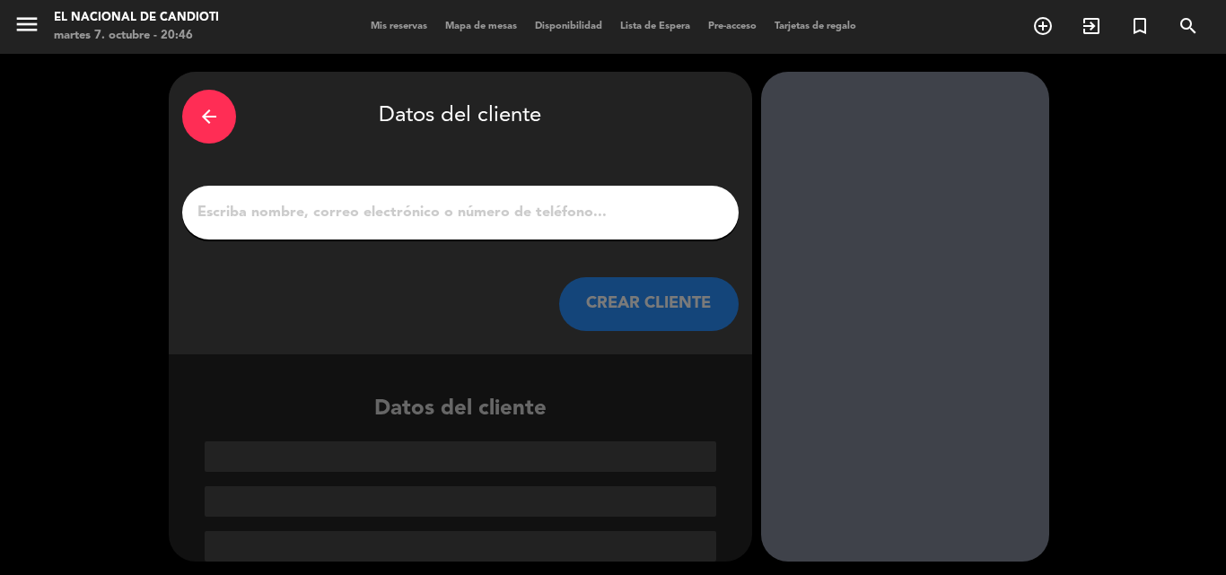
click at [912, 409] on div at bounding box center [905, 317] width 288 height 490
click at [215, 101] on div "arrow_back" at bounding box center [209, 117] width 54 height 54
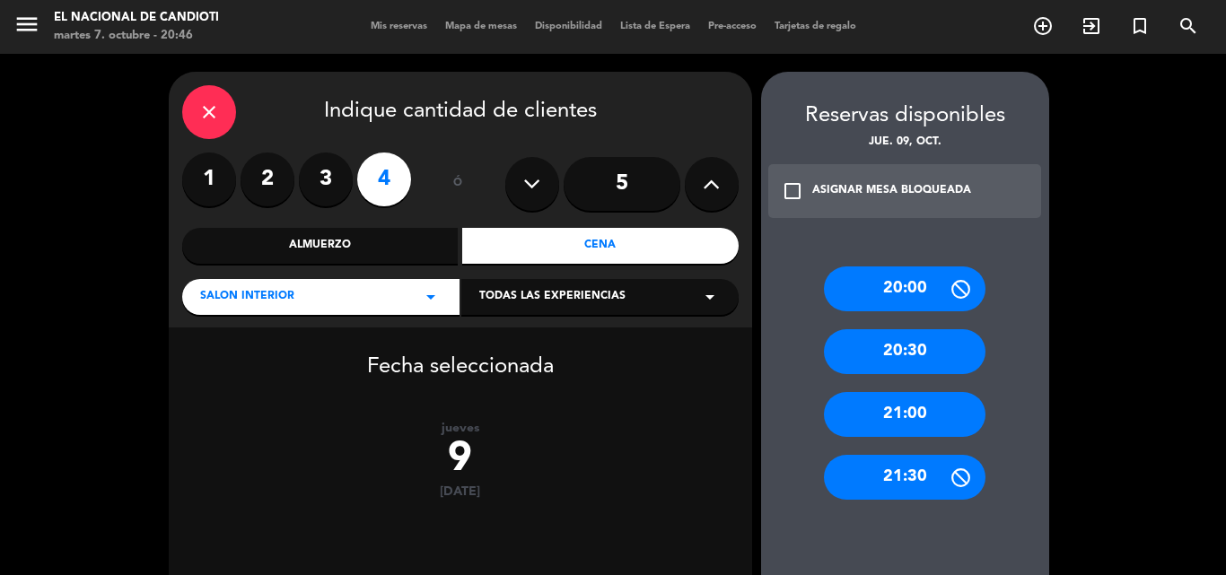
click at [911, 341] on div "20:30" at bounding box center [905, 351] width 162 height 45
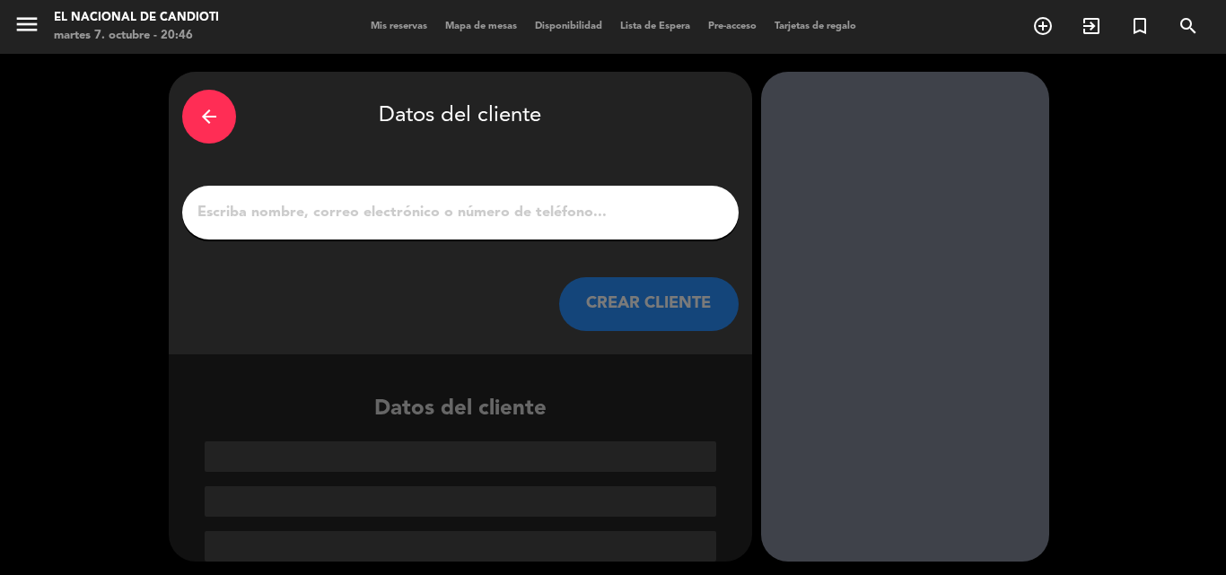
click at [197, 109] on div "arrow_back" at bounding box center [209, 117] width 54 height 54
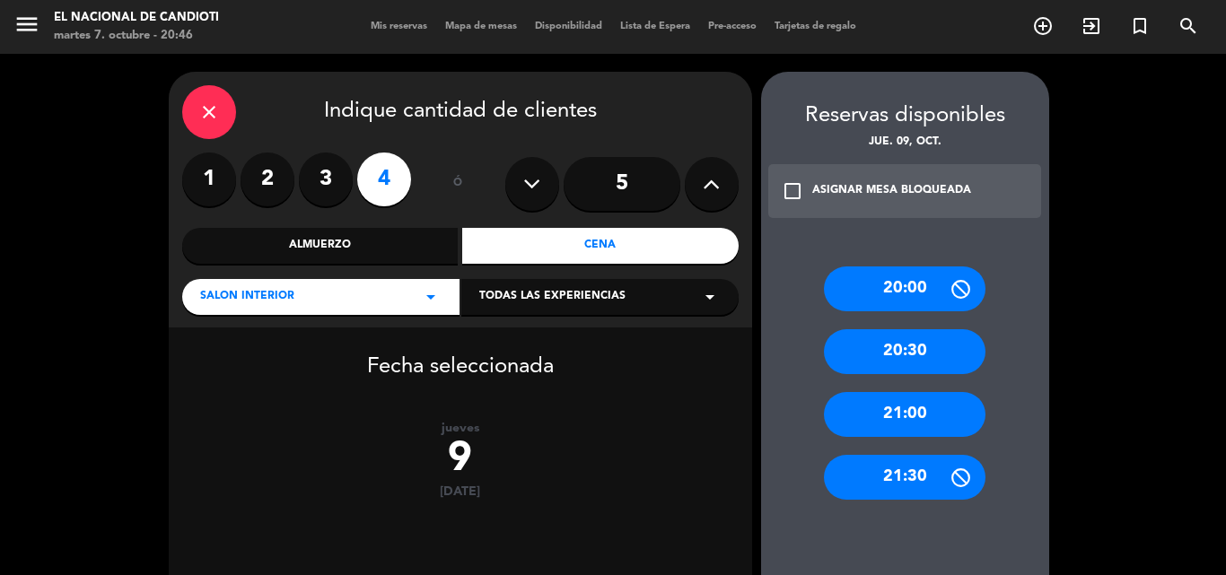
click at [897, 405] on div "21:00" at bounding box center [905, 414] width 162 height 45
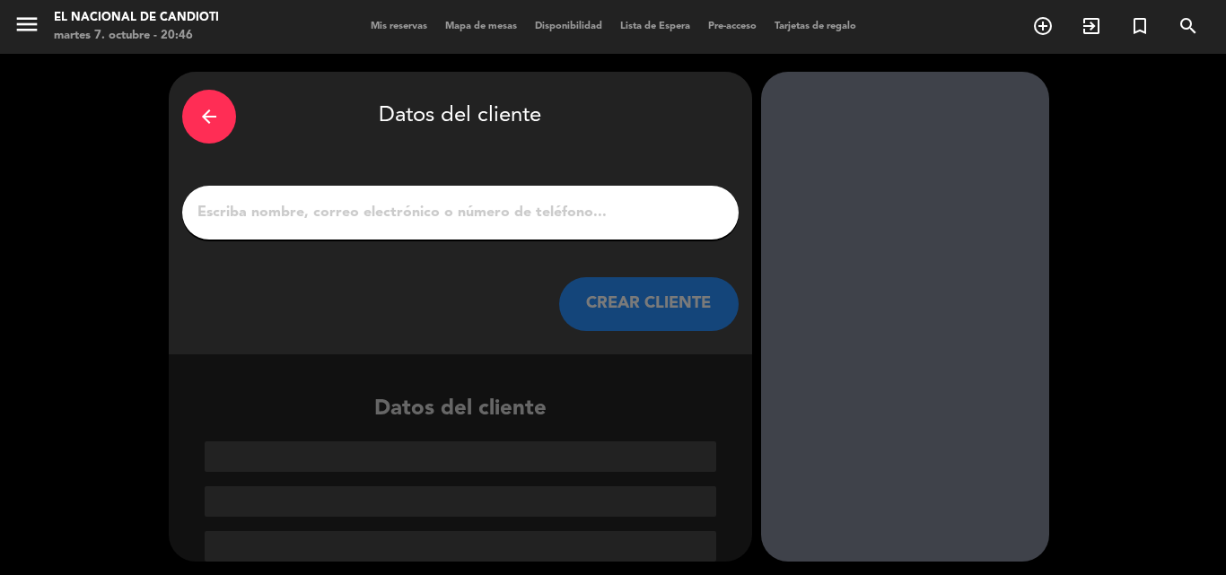
click at [293, 204] on input "1" at bounding box center [461, 212] width 530 height 25
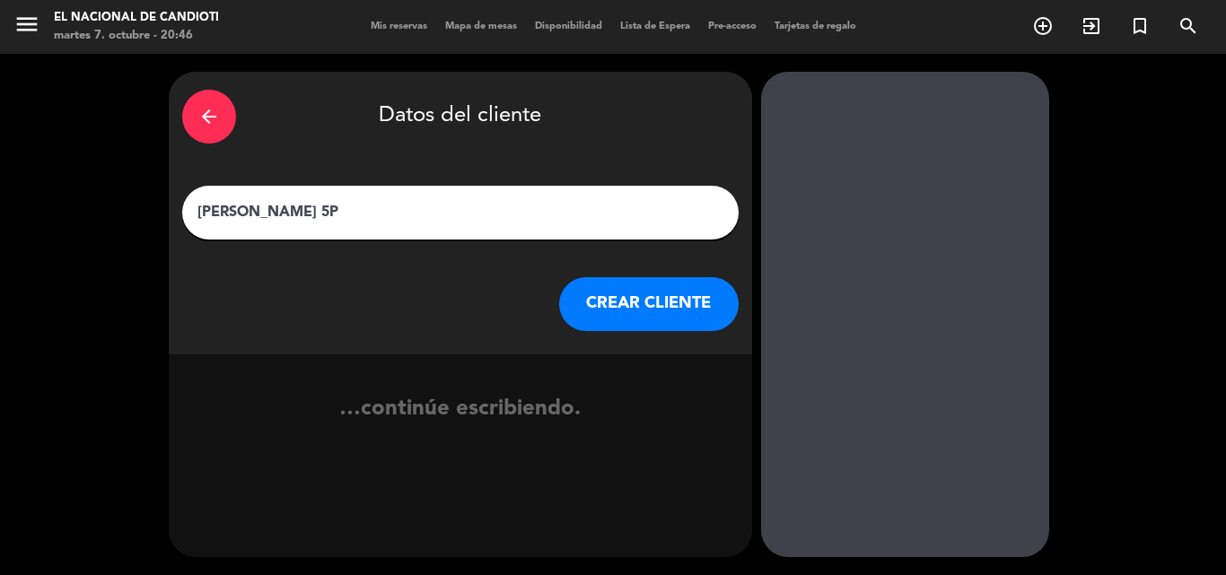
type input "[PERSON_NAME] 5P"
click at [609, 282] on button "CREAR CLIENTE" at bounding box center [648, 304] width 179 height 54
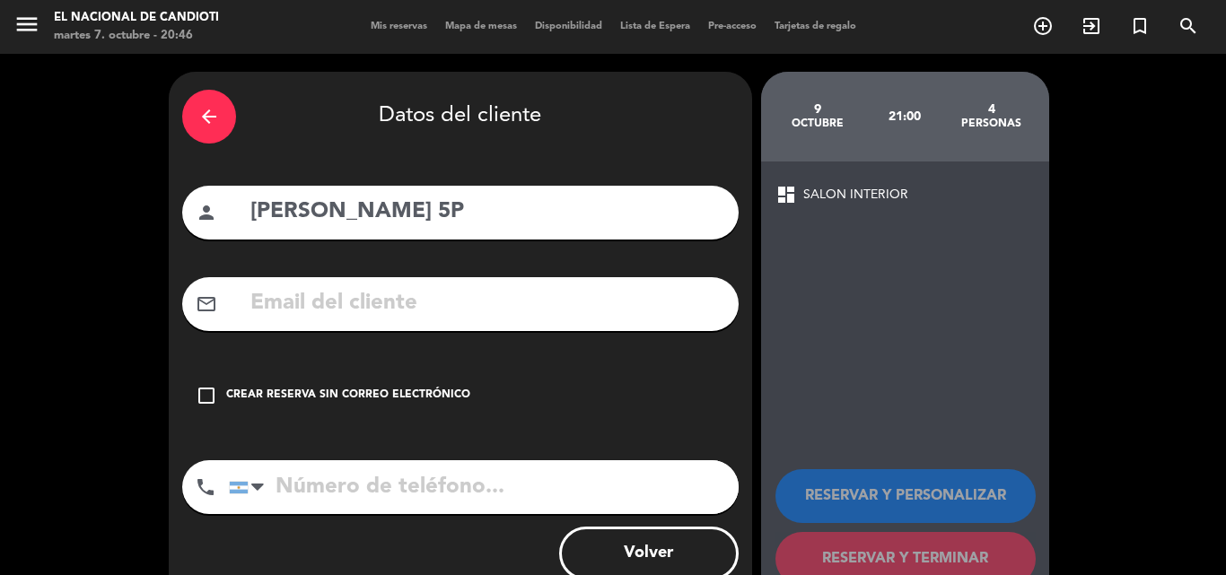
drag, startPoint x: 208, startPoint y: 404, endPoint x: 231, endPoint y: 431, distance: 35.0
click at [209, 405] on icon "check_box_outline_blank" at bounding box center [207, 396] width 22 height 22
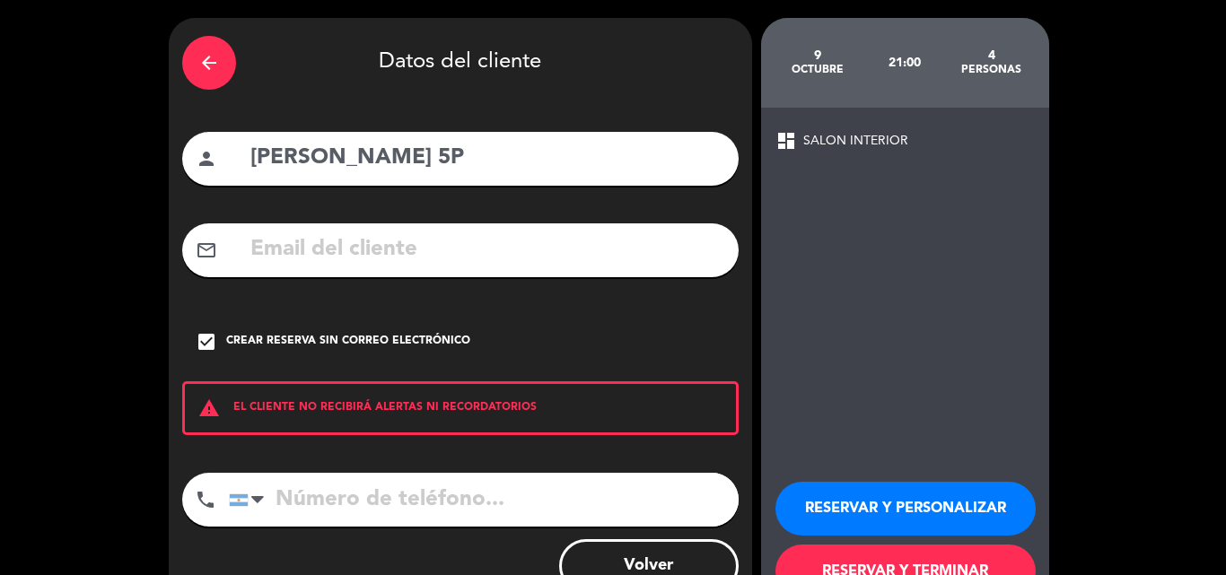
scroll to position [117, 0]
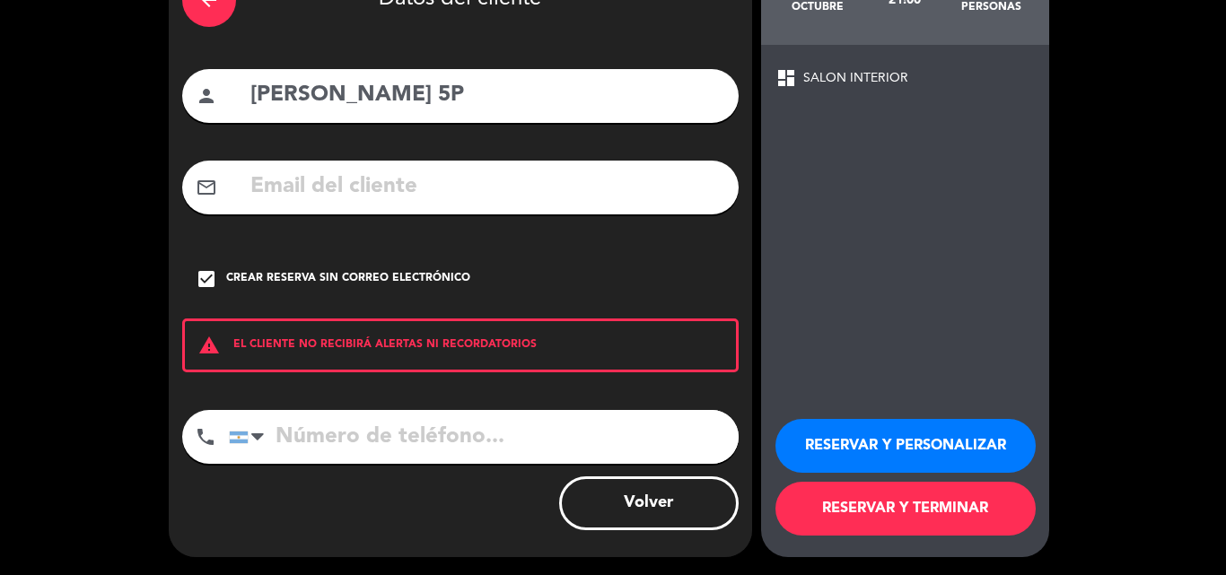
click at [893, 503] on button "RESERVAR Y TERMINAR" at bounding box center [905, 509] width 260 height 54
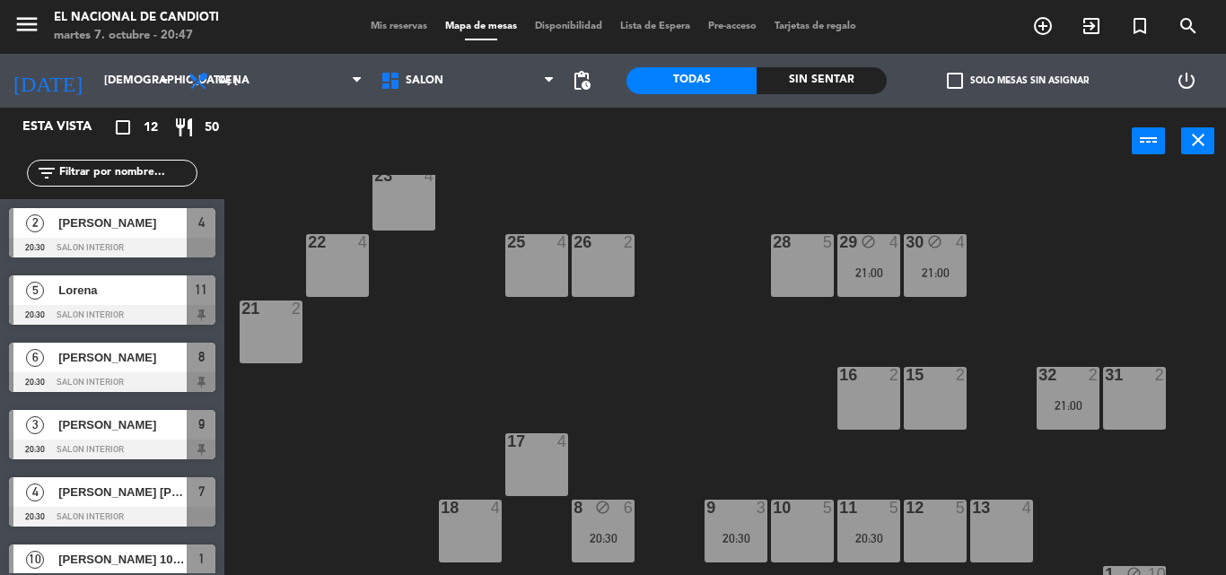
scroll to position [292, 0]
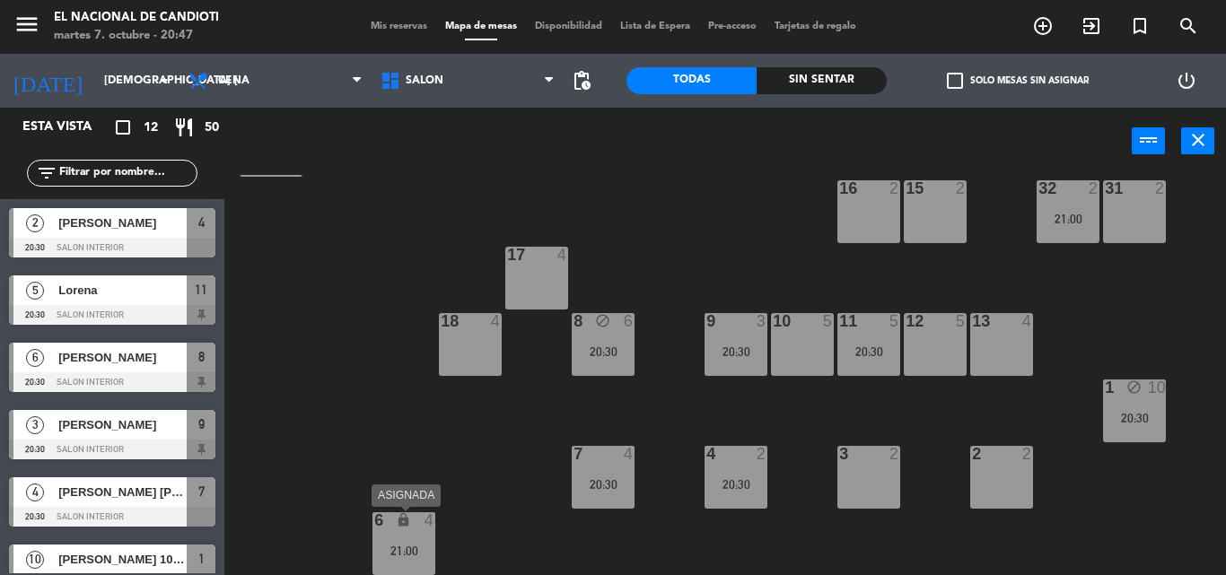
click at [406, 526] on icon "lock" at bounding box center [403, 519] width 15 height 15
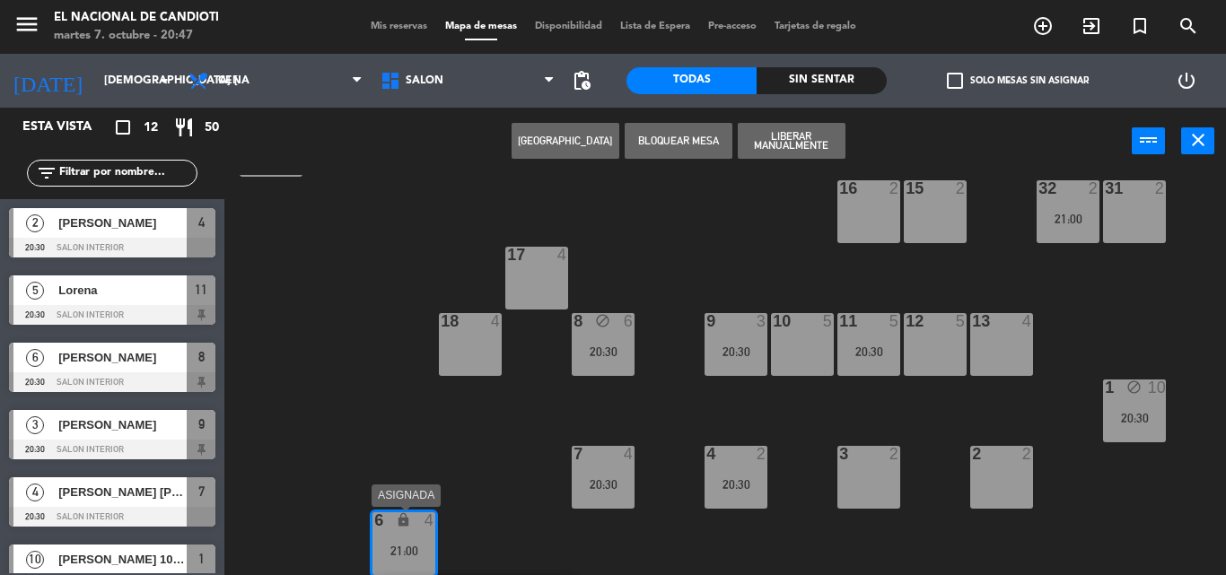
click at [419, 545] on div "21:00" at bounding box center [403, 551] width 63 height 13
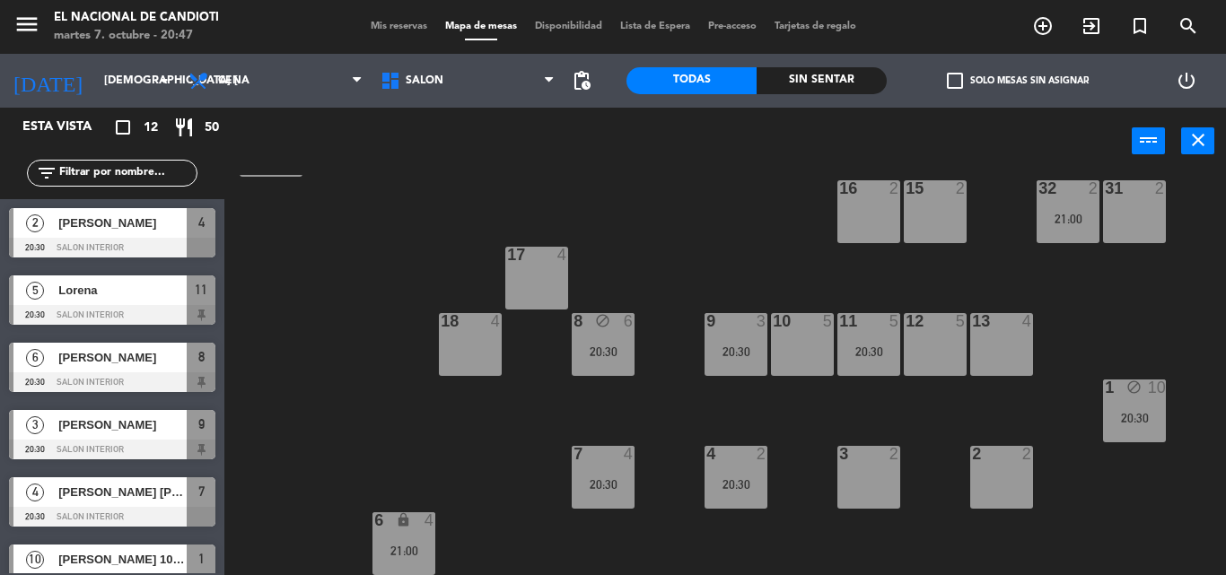
click at [419, 540] on div "6 lock 4 21:00" at bounding box center [403, 543] width 63 height 63
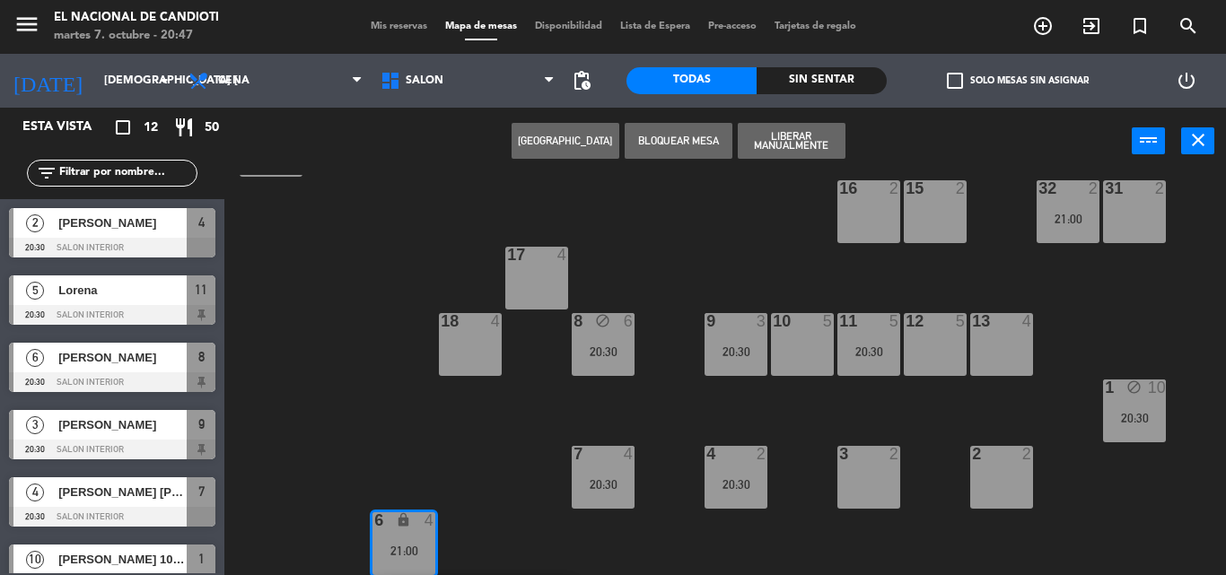
click at [419, 533] on div "6 lock 4 21:00" at bounding box center [403, 543] width 63 height 63
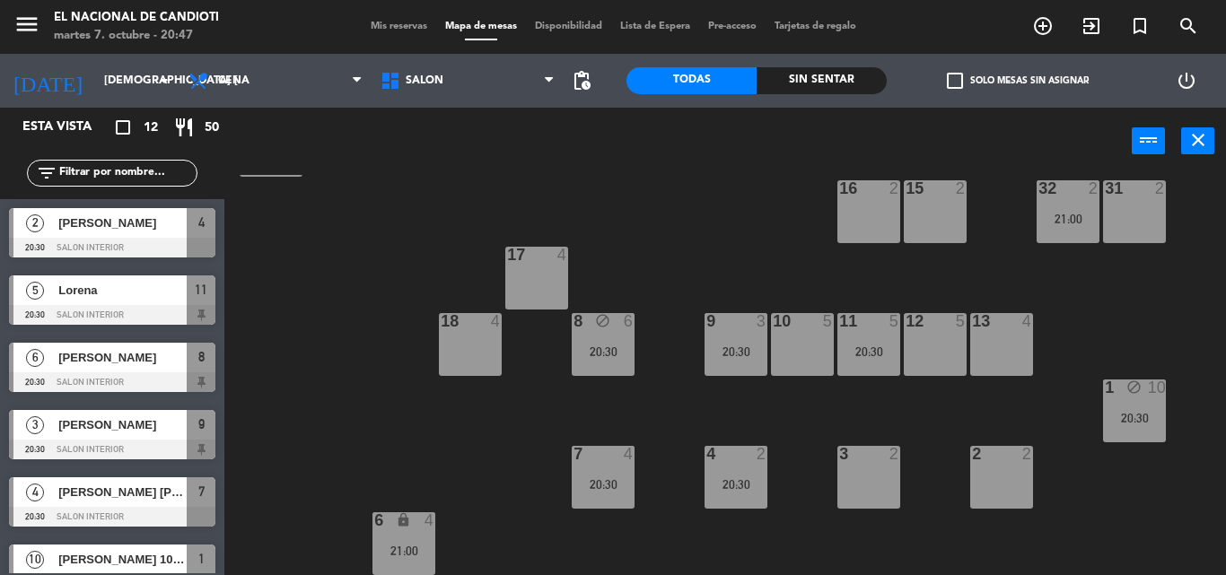
click at [545, 531] on div "24 4 DK1 4 DK2 4 DK3 3 21:00 DK4 3 21:00 23 4 28 5 22 4 25 4 26 2 30 block 4 21…" at bounding box center [731, 375] width 989 height 400
click at [404, 534] on div "6 lock 4 21:00" at bounding box center [403, 543] width 63 height 63
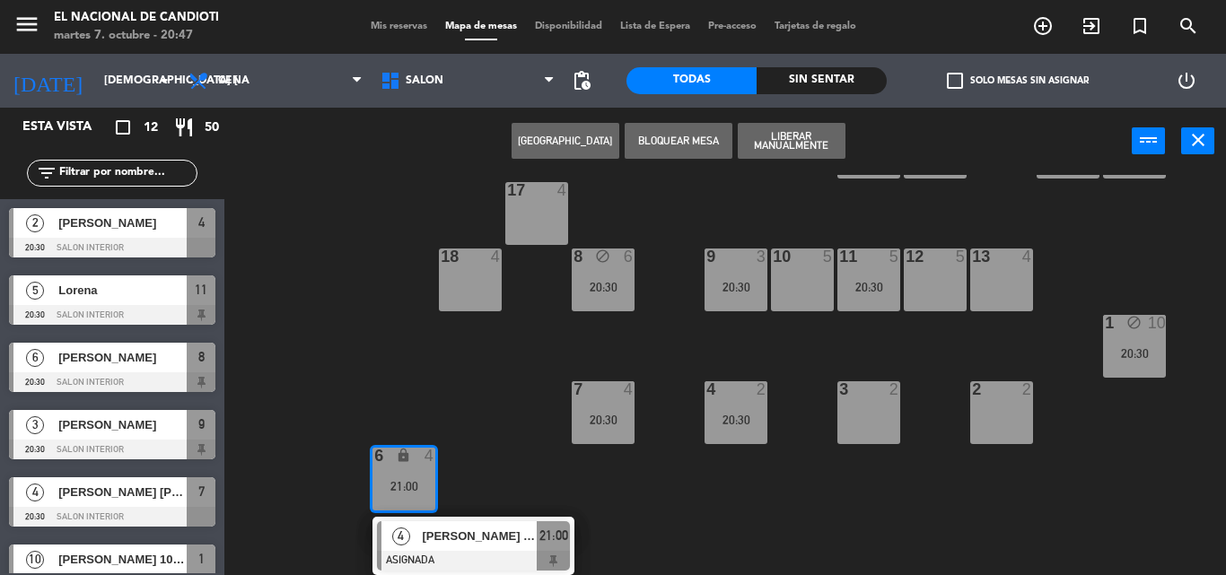
click at [503, 530] on div "4 [PERSON_NAME] 5P ASIGNADA 21:00" at bounding box center [473, 546] width 229 height 58
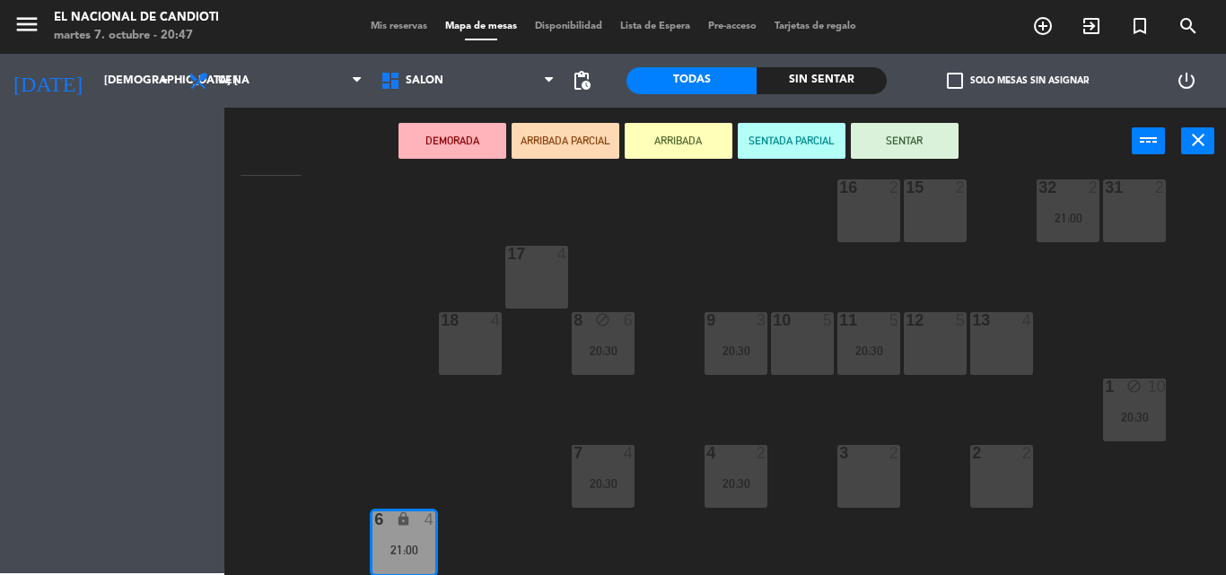
scroll to position [293, 0]
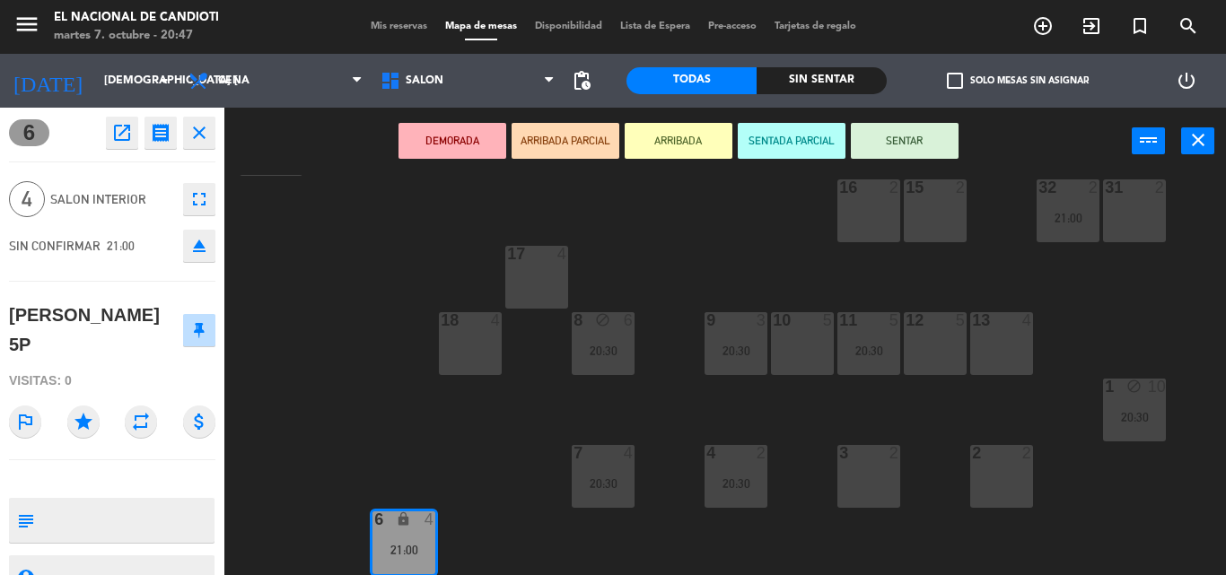
click at [122, 133] on icon "open_in_new" at bounding box center [122, 133] width 22 height 22
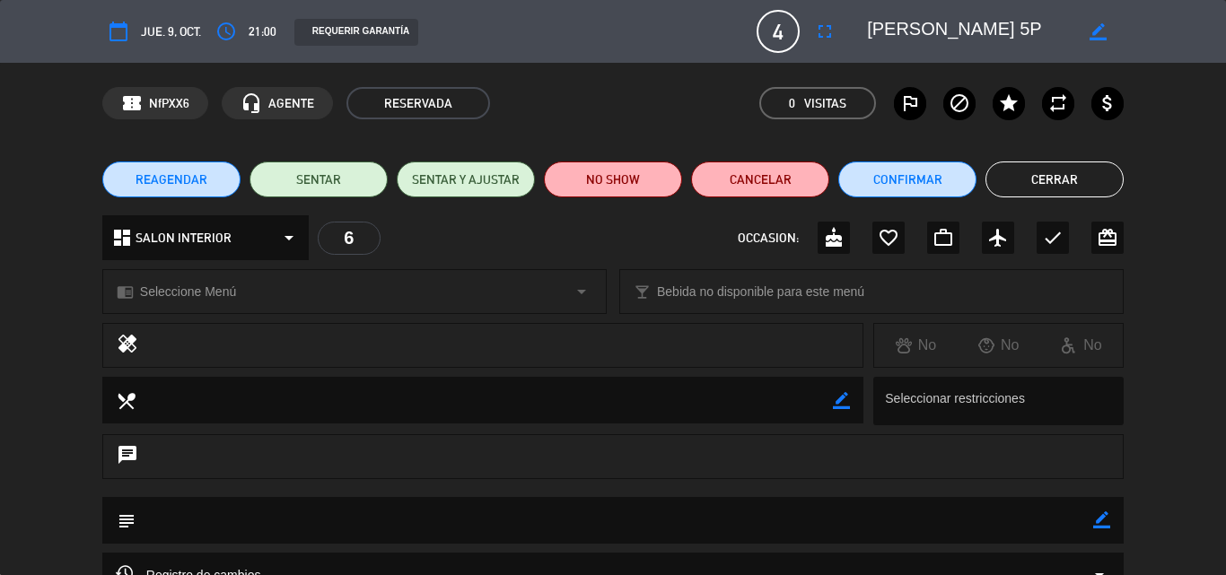
click at [1108, 17] on div "border_color" at bounding box center [1098, 31] width 51 height 32
click at [1019, 23] on textarea at bounding box center [970, 31] width 206 height 32
click at [1090, 30] on icon "border_color" at bounding box center [1098, 31] width 17 height 17
type textarea "[PERSON_NAME] 5P MESA 12"
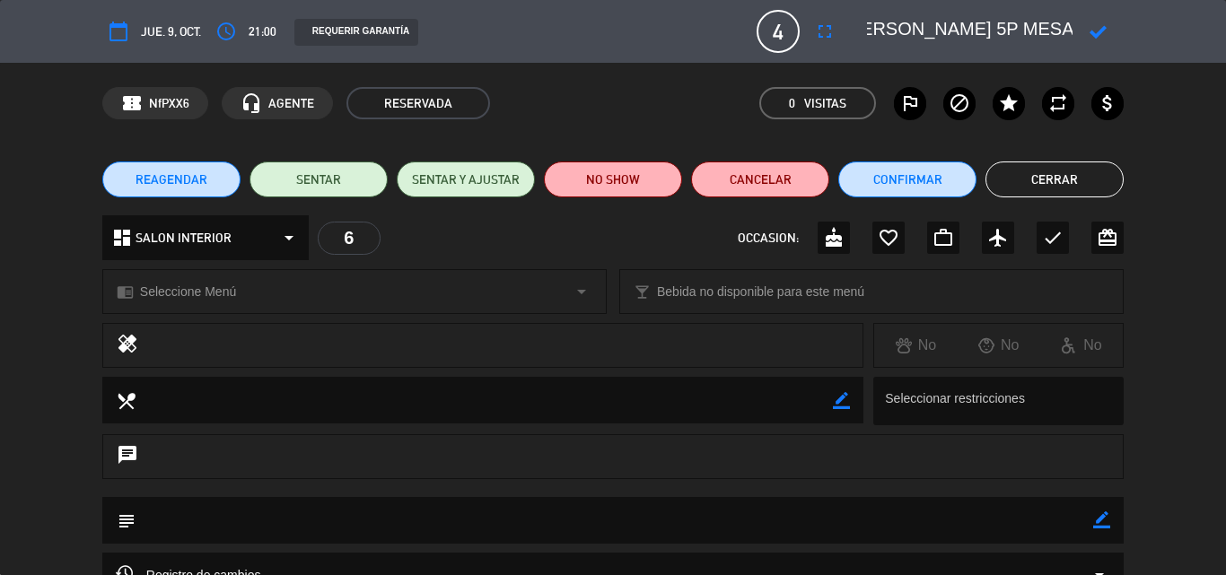
click at [1089, 29] on div at bounding box center [1098, 31] width 51 height 32
click at [1105, 30] on icon at bounding box center [1098, 31] width 17 height 17
